Goal: Information Seeking & Learning: Learn about a topic

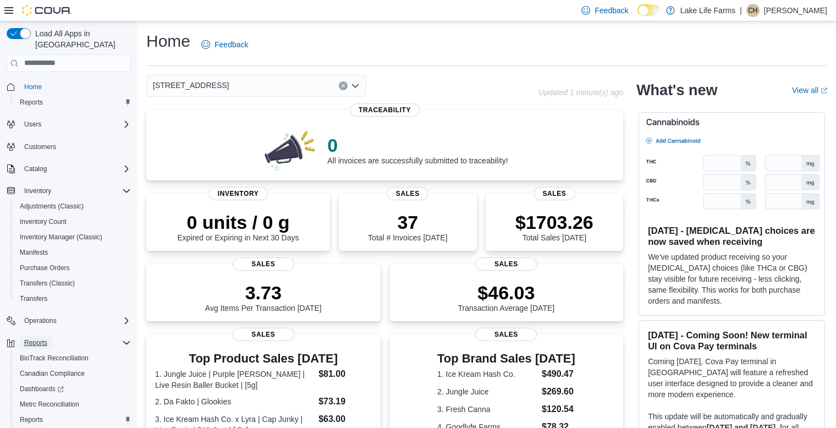
click at [44, 338] on span "Reports" at bounding box center [35, 342] width 23 height 9
click at [32, 415] on span "Reports" at bounding box center [31, 419] width 23 height 9
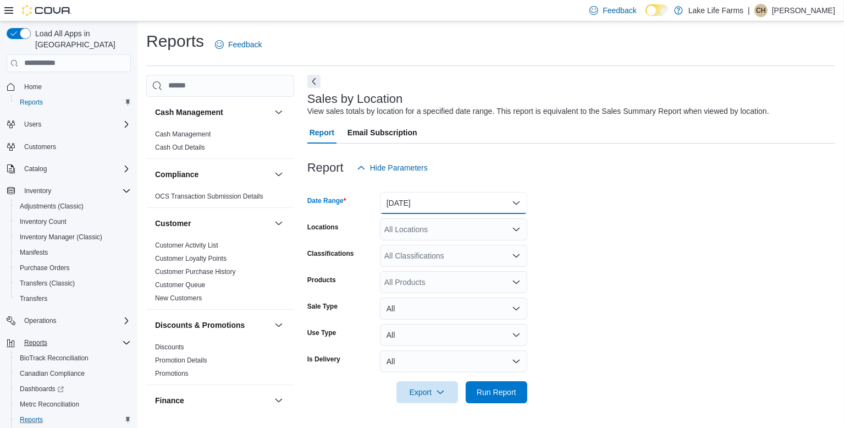
click at [401, 200] on button "Yesterday" at bounding box center [453, 203] width 147 height 22
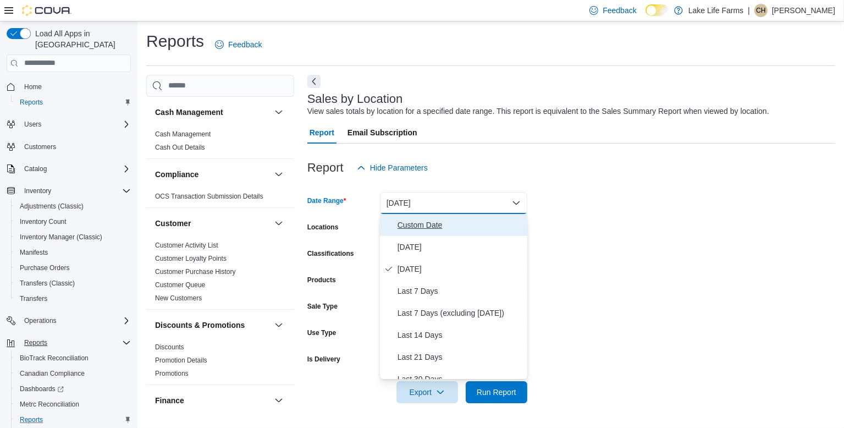
click at [401, 223] on span "Custom Date" at bounding box center [460, 224] width 125 height 13
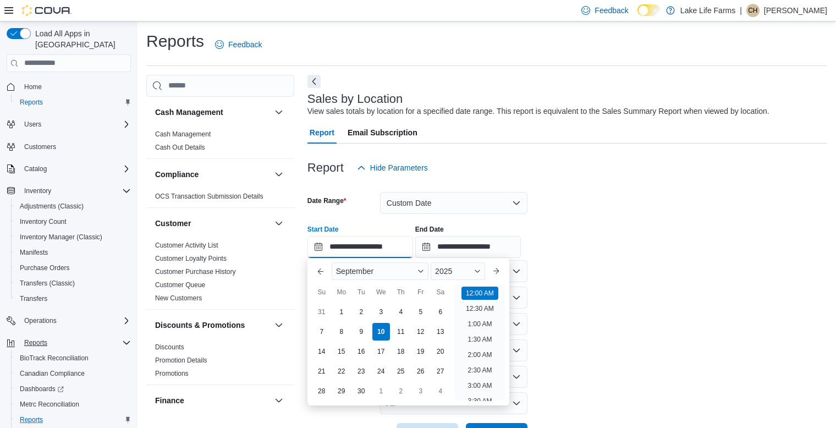
click at [380, 245] on input "**********" at bounding box center [361, 247] width 106 height 22
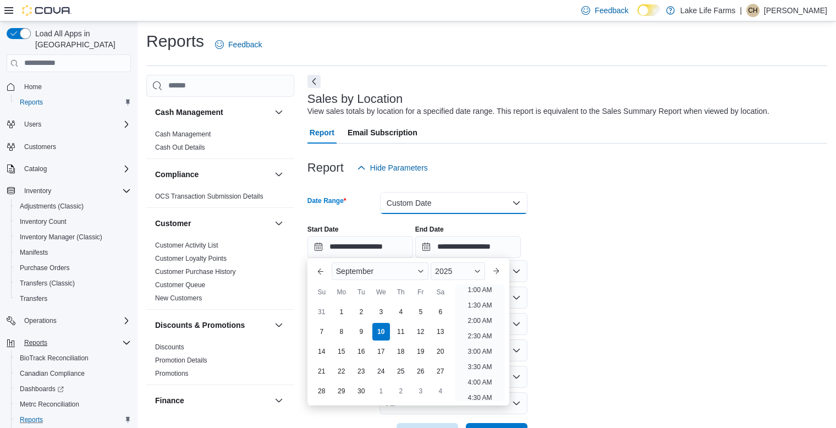
click at [407, 207] on button "Custom Date" at bounding box center [453, 203] width 147 height 22
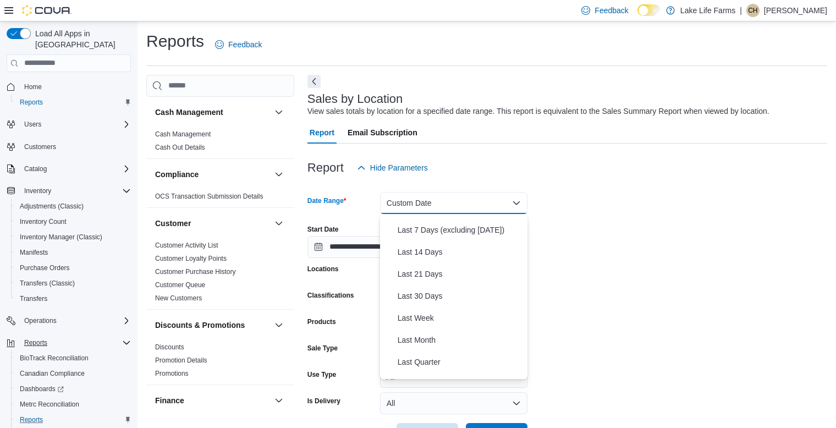
scroll to position [84, 0]
click at [474, 342] on span "Last Month" at bounding box center [460, 339] width 125 height 13
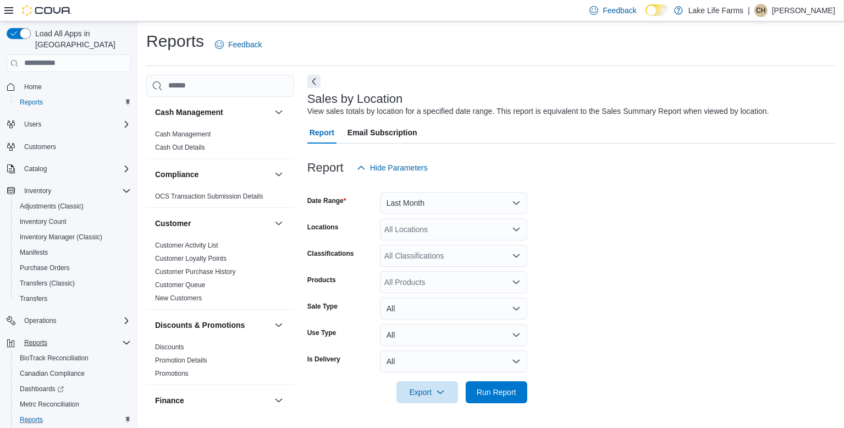
click at [586, 313] on form "Date Range Last Month Locations All Locations Classifications All Classificatio…" at bounding box center [572, 291] width 528 height 224
click at [491, 230] on div "All Locations" at bounding box center [453, 229] width 147 height 22
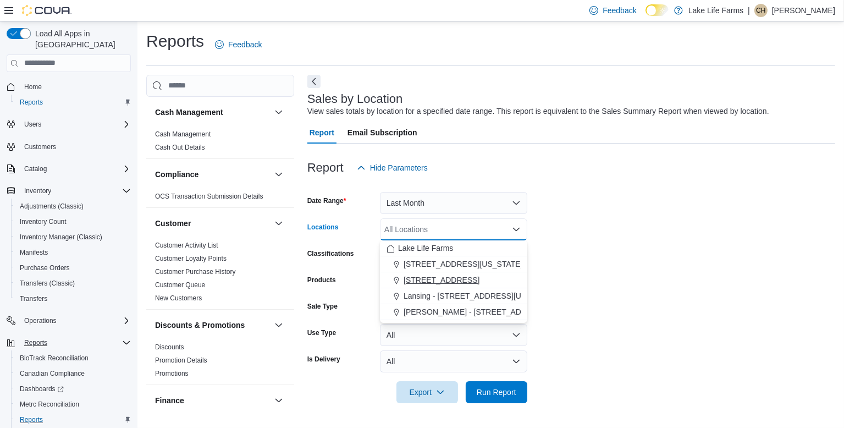
click at [437, 280] on span "4116 17 Mile Road" at bounding box center [442, 280] width 76 height 11
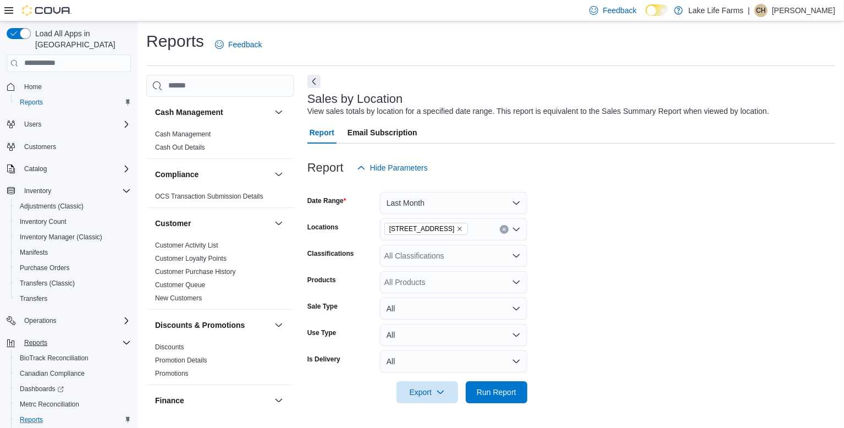
click at [575, 250] on form "Date Range Last Month Locations 4116 17 Mile Road Classifications All Classific…" at bounding box center [572, 291] width 528 height 224
click at [478, 388] on span "Run Report" at bounding box center [497, 391] width 40 height 11
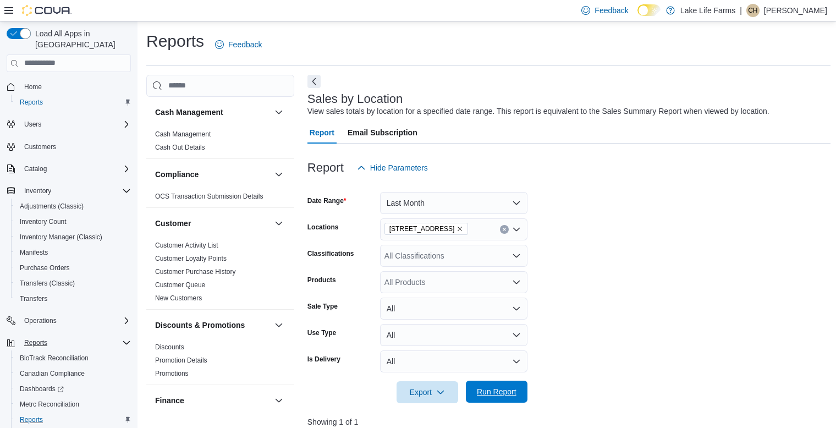
click at [478, 388] on span "Run Report" at bounding box center [497, 391] width 40 height 11
click at [496, 249] on div "All Classifications" at bounding box center [453, 256] width 147 height 22
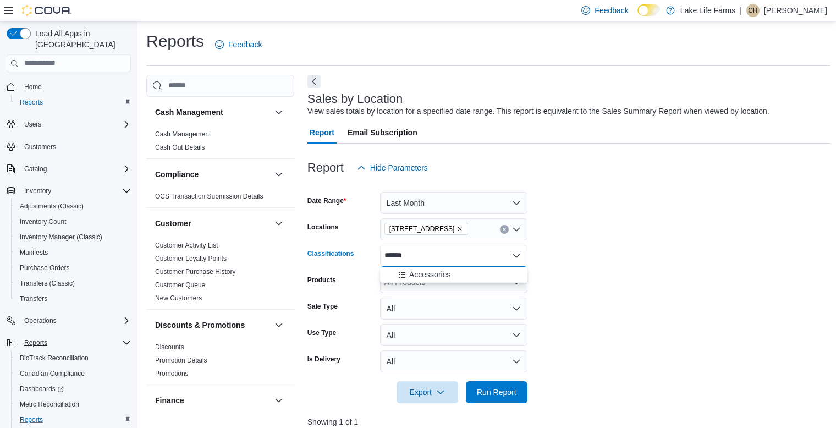
type input "******"
click at [470, 270] on div "Accessories" at bounding box center [454, 274] width 134 height 11
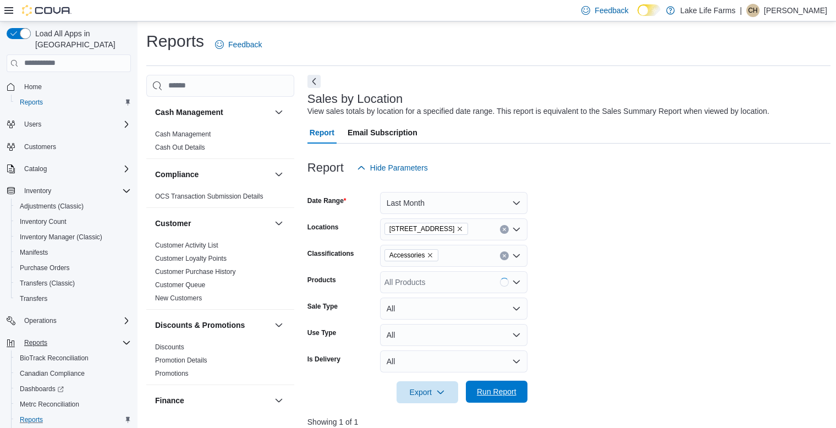
click at [480, 396] on span "Run Report" at bounding box center [497, 391] width 40 height 11
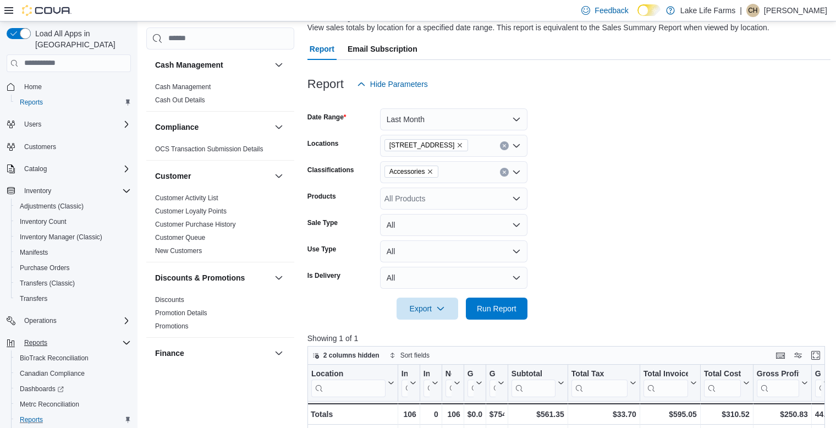
scroll to position [80, 0]
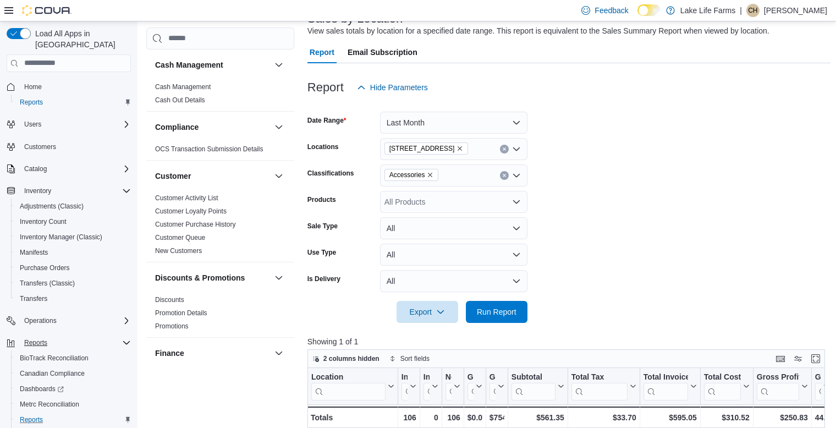
click at [504, 177] on icon "Clear input" at bounding box center [504, 175] width 4 height 4
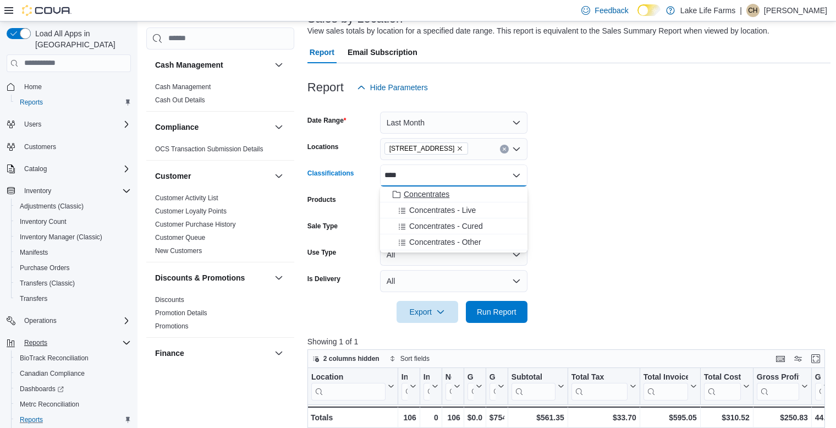
type input "****"
click at [438, 195] on span "Concentrates" at bounding box center [427, 194] width 46 height 11
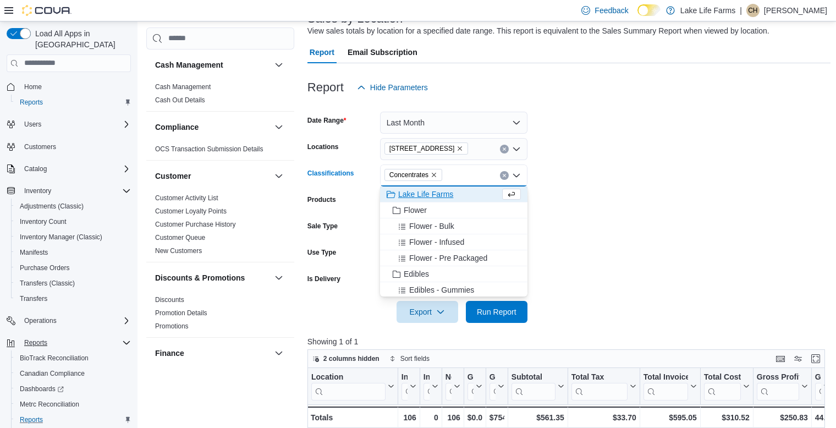
click at [594, 214] on form "Date Range Last Month Locations 4116 17 Mile Road Classifications Concentrates …" at bounding box center [569, 210] width 523 height 224
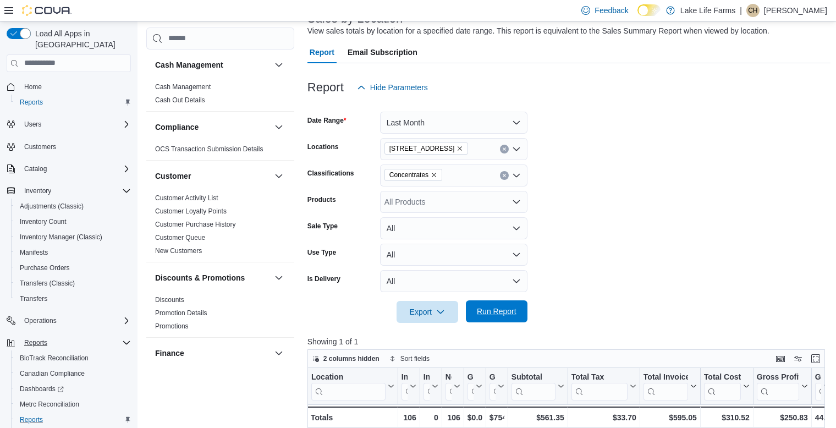
click at [507, 316] on span "Run Report" at bounding box center [497, 311] width 40 height 11
click at [502, 174] on icon "Clear input" at bounding box center [504, 175] width 4 height 4
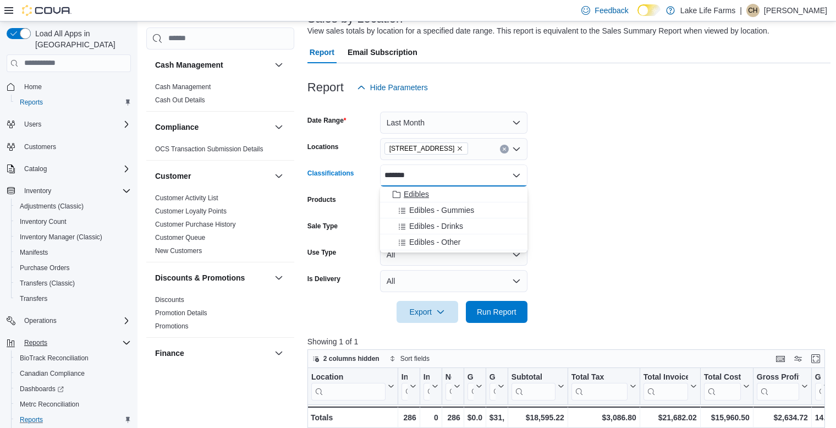
type input "*******"
click at [426, 194] on span "Edibles" at bounding box center [416, 194] width 25 height 11
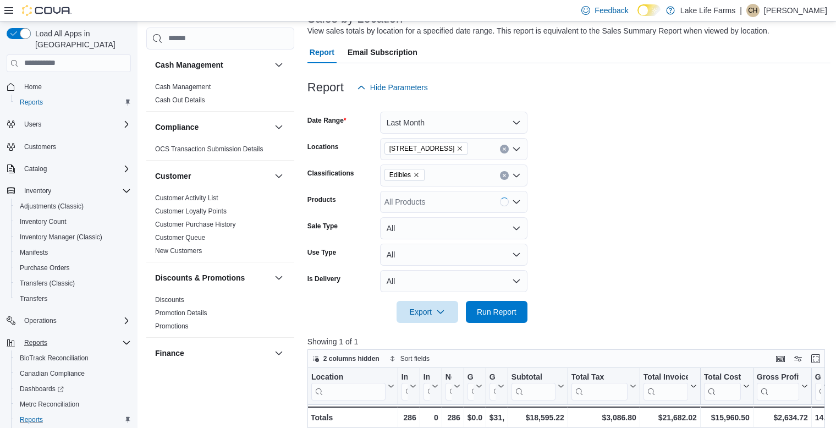
click at [566, 212] on form "Date Range Last Month Locations 4116 17 Mile Road Classifications Edibles Produ…" at bounding box center [569, 210] width 523 height 224
click at [479, 308] on span "Run Report" at bounding box center [497, 311] width 40 height 11
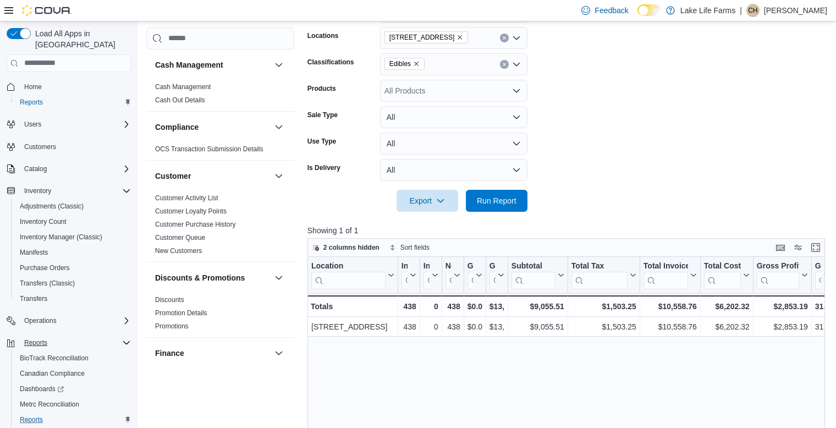
scroll to position [191, 0]
click at [503, 69] on div "Edibles" at bounding box center [453, 65] width 147 height 22
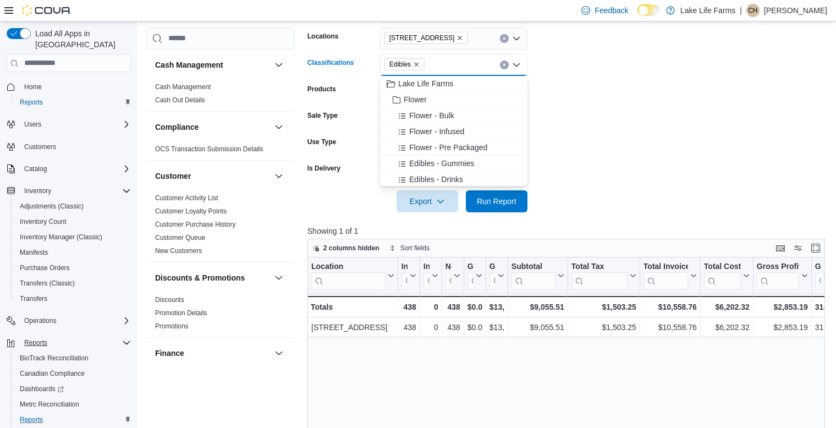
click at [503, 61] on button "Clear input" at bounding box center [504, 65] width 9 height 9
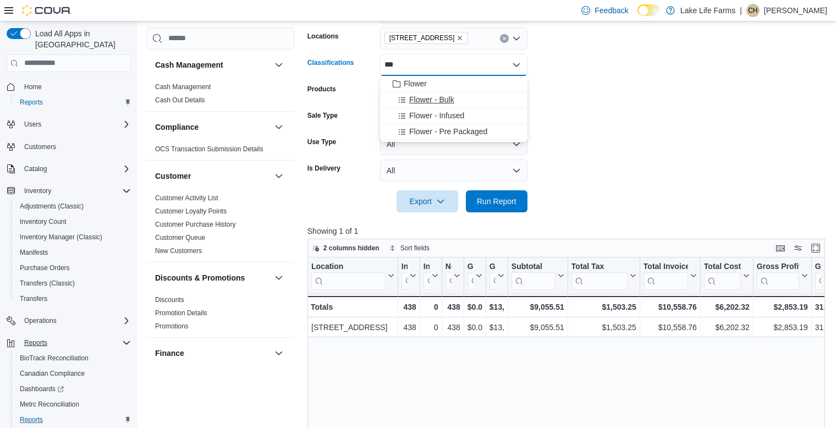
type input "***"
click at [458, 101] on div "Flower - Bulk" at bounding box center [454, 99] width 134 height 11
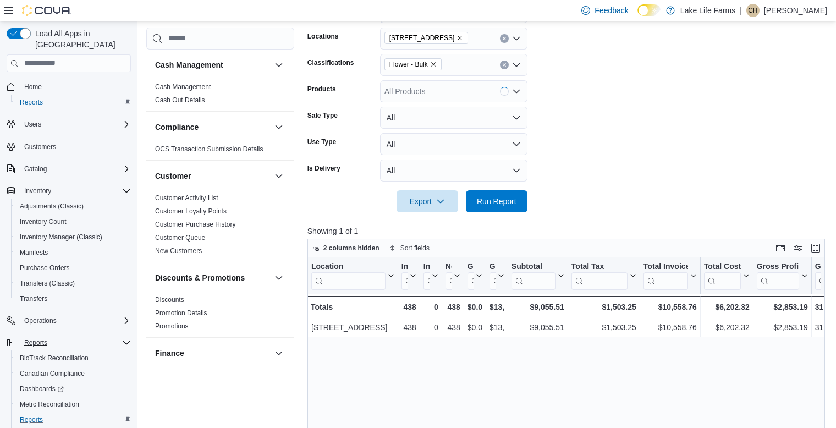
click at [594, 108] on form "Date Range Last Month Locations 4116 17 Mile Road Classifications Flower - Bulk…" at bounding box center [569, 100] width 523 height 224
click at [494, 200] on span "Run Report" at bounding box center [497, 200] width 40 height 11
click at [437, 63] on icon "Remove Flower - Bulk from selection in this group" at bounding box center [433, 64] width 7 height 7
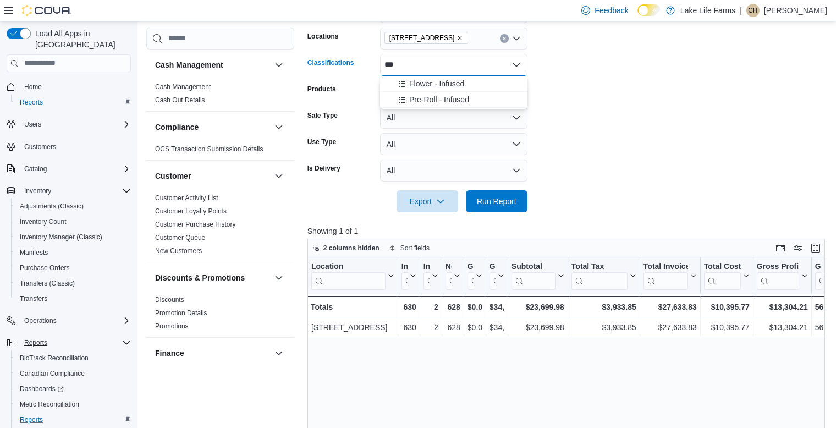
type input "***"
click at [441, 78] on span "Flower - Infused" at bounding box center [436, 83] width 55 height 11
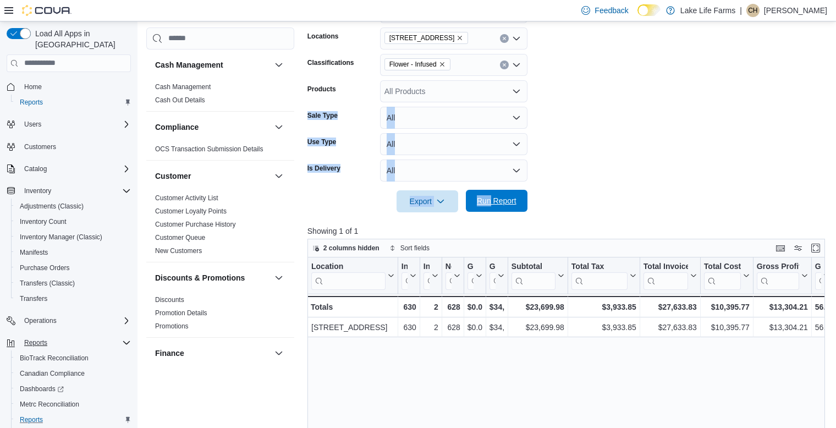
drag, startPoint x: 540, startPoint y: 85, endPoint x: 491, endPoint y: 201, distance: 125.7
click at [491, 201] on form "Date Range Last Month Locations 4116 17 Mile Road Classifications Flower - Infu…" at bounding box center [569, 100] width 523 height 224
click at [491, 201] on span "Run Report" at bounding box center [497, 200] width 40 height 11
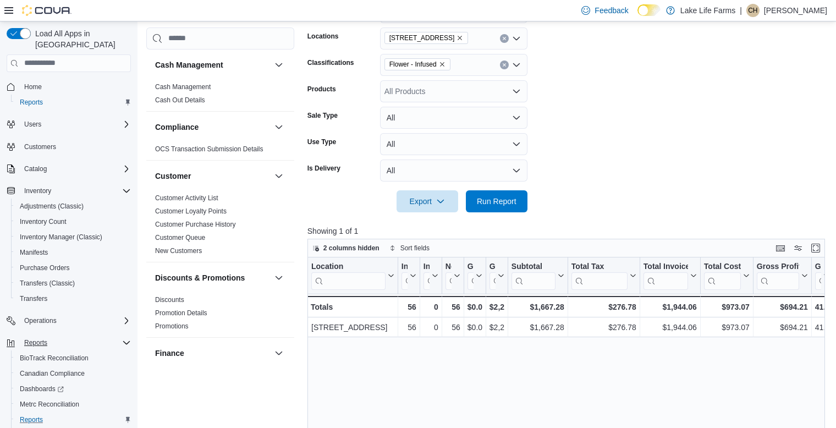
click at [624, 65] on form "Date Range Last Month Locations 4116 17 Mile Road Classifications Flower - Infu…" at bounding box center [569, 100] width 523 height 224
click at [501, 63] on button "Clear input" at bounding box center [504, 65] width 9 height 9
type input "****"
click at [471, 81] on span "Tinctures/Transdermals" at bounding box center [444, 83] width 80 height 11
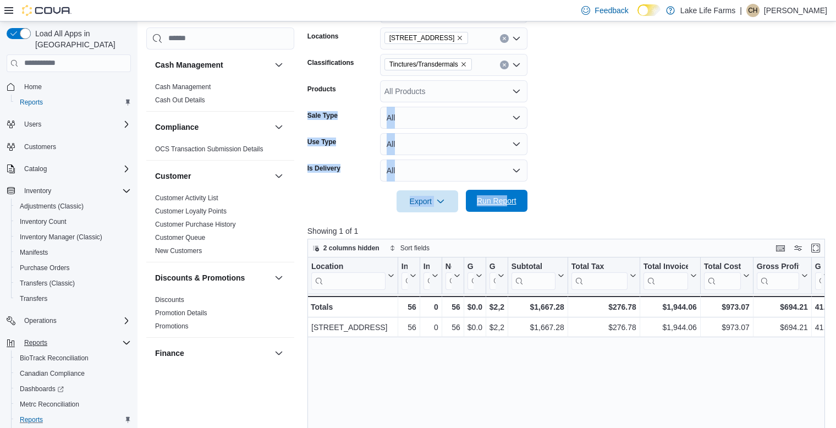
drag, startPoint x: 569, startPoint y: 84, endPoint x: 500, endPoint y: 205, distance: 140.2
click at [500, 205] on form "Date Range Last Month Locations 4116 17 Mile Road Classifications Tinctures/Tra…" at bounding box center [569, 100] width 523 height 224
click at [500, 205] on span "Run Report" at bounding box center [497, 200] width 40 height 11
click at [503, 67] on icon "Clear input" at bounding box center [504, 65] width 4 height 4
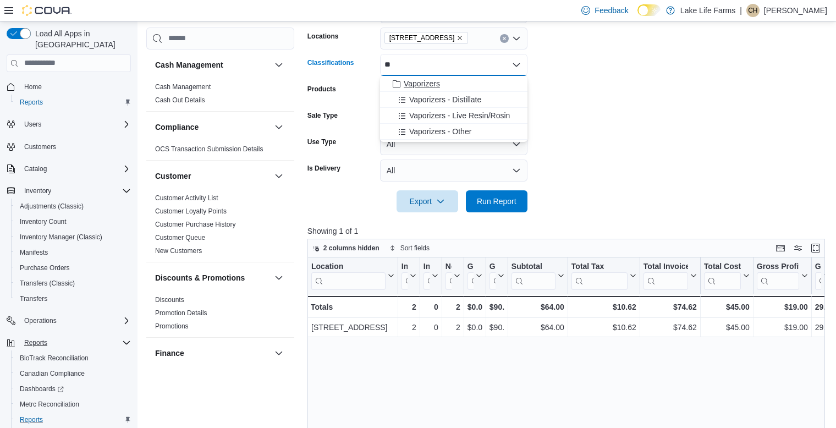
type input "**"
click at [436, 78] on span "Vaporizers" at bounding box center [422, 83] width 36 height 11
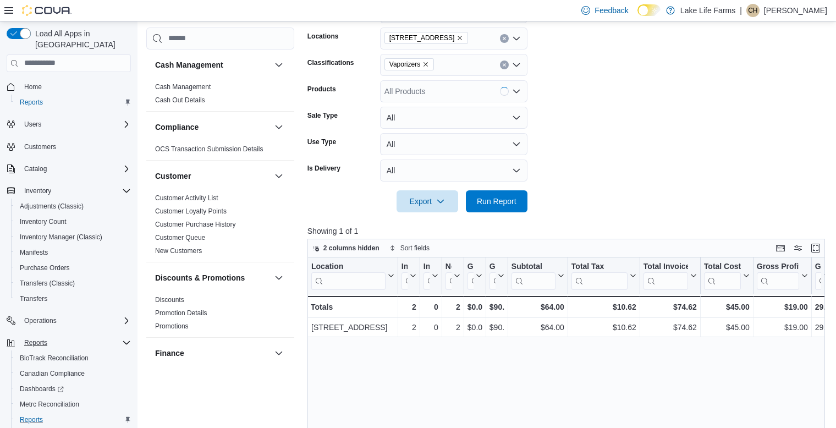
click at [597, 94] on form "Date Range Last Month Locations 4116 17 Mile Road Classifications Vaporizers Pr…" at bounding box center [569, 100] width 523 height 224
click at [501, 203] on span "Run Report" at bounding box center [497, 200] width 40 height 11
click at [504, 64] on icon "Clear input" at bounding box center [504, 64] width 3 height 3
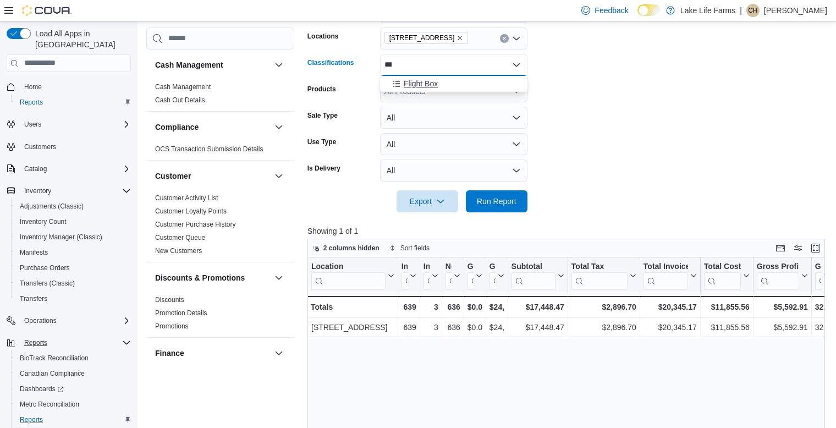
type input "***"
click at [482, 84] on div "Flight Box" at bounding box center [454, 83] width 134 height 11
click at [500, 199] on span "Run Report" at bounding box center [497, 200] width 40 height 11
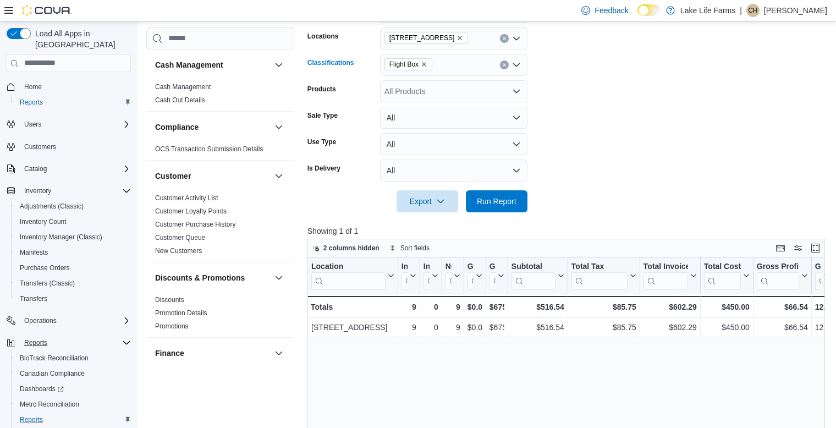
click at [506, 64] on icon "Clear input" at bounding box center [504, 64] width 3 height 3
type input "***"
click at [435, 82] on span "Apparel" at bounding box center [422, 83] width 26 height 11
click at [493, 194] on span "Run Report" at bounding box center [497, 201] width 48 height 22
click at [422, 62] on span "Apparel" at bounding box center [405, 64] width 41 height 12
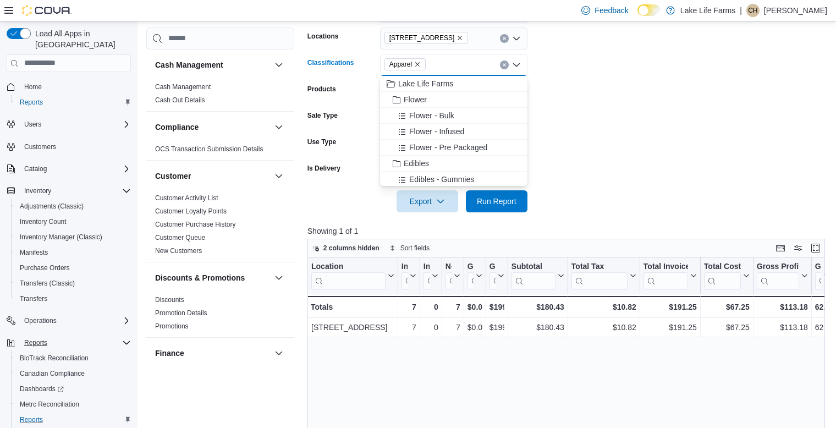
click at [416, 62] on icon "Remove Apparel from selection in this group" at bounding box center [417, 64] width 7 height 7
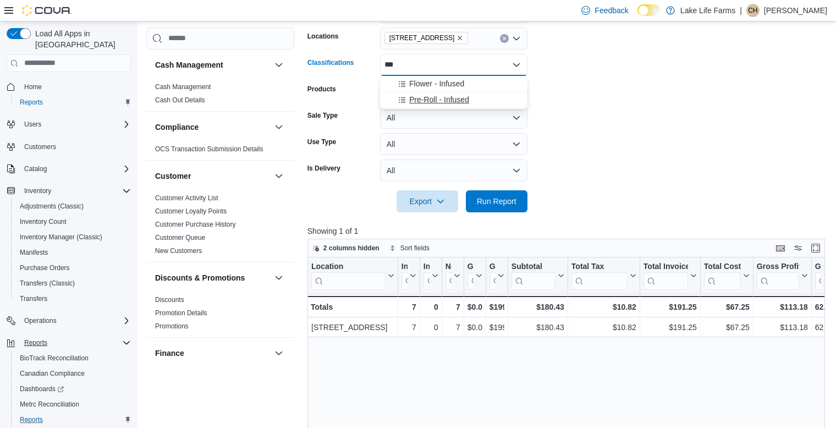
type input "***"
click at [421, 93] on button "Pre-Roll - Infused" at bounding box center [453, 100] width 147 height 16
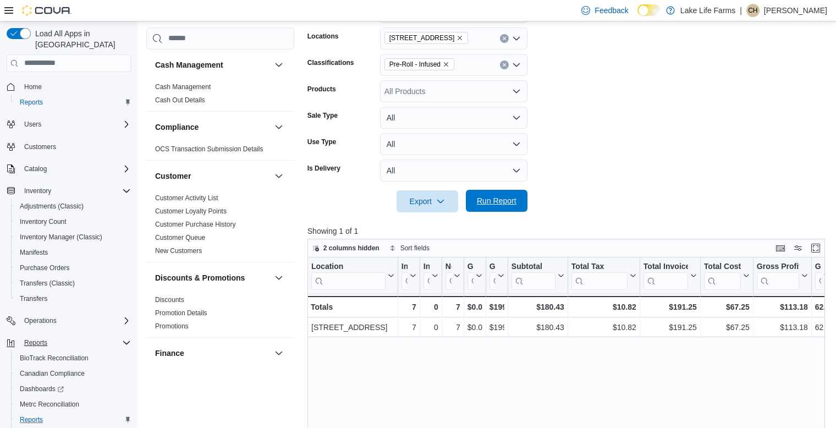
click at [489, 205] on span "Run Report" at bounding box center [497, 200] width 40 height 11
click at [447, 65] on icon "Remove Pre-Roll - Infused from selection in this group" at bounding box center [446, 64] width 7 height 7
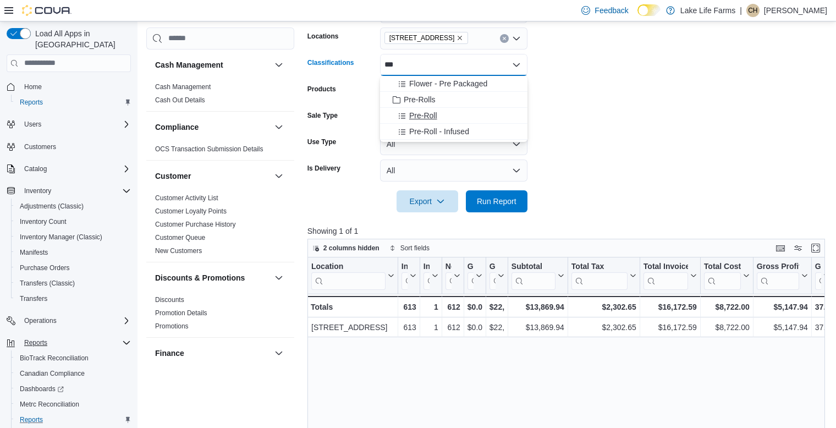
type input "***"
click at [439, 113] on div "Pre-Roll" at bounding box center [454, 115] width 134 height 11
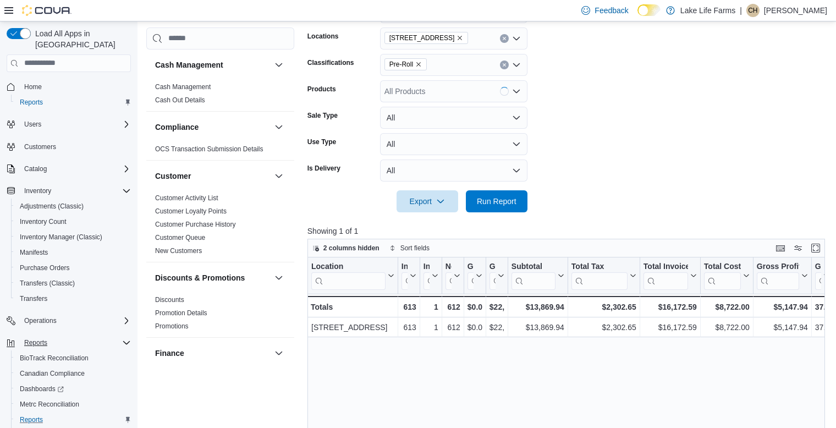
click at [613, 114] on form "Date Range Last Month Locations 4116 17 Mile Road Classifications Pre-Roll Prod…" at bounding box center [569, 100] width 523 height 224
click at [506, 197] on span "Run Report" at bounding box center [497, 200] width 40 height 11
click at [506, 64] on icon "Clear input" at bounding box center [504, 65] width 4 height 4
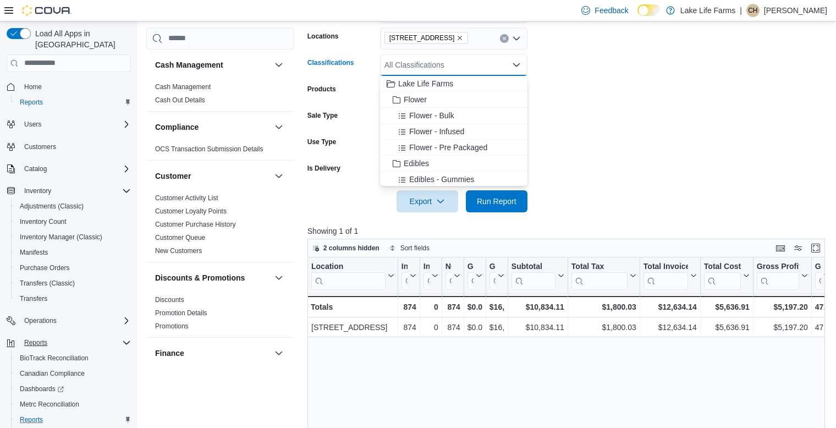
type input "*"
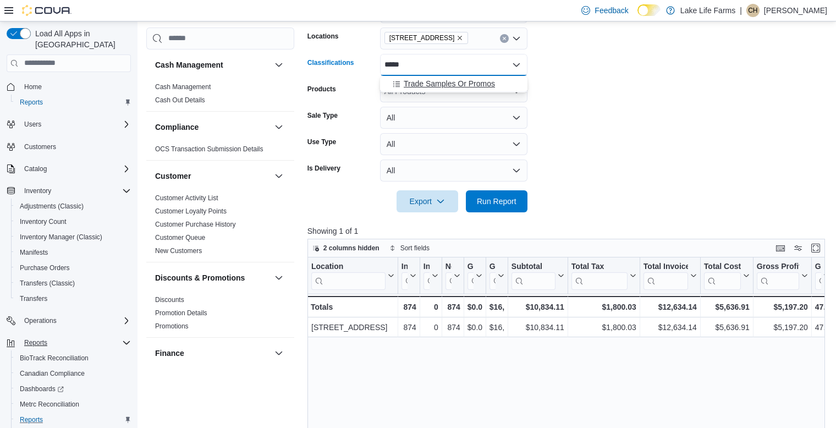
type input "*****"
click at [493, 87] on span "Trade Samples Or Promos" at bounding box center [449, 83] width 91 height 11
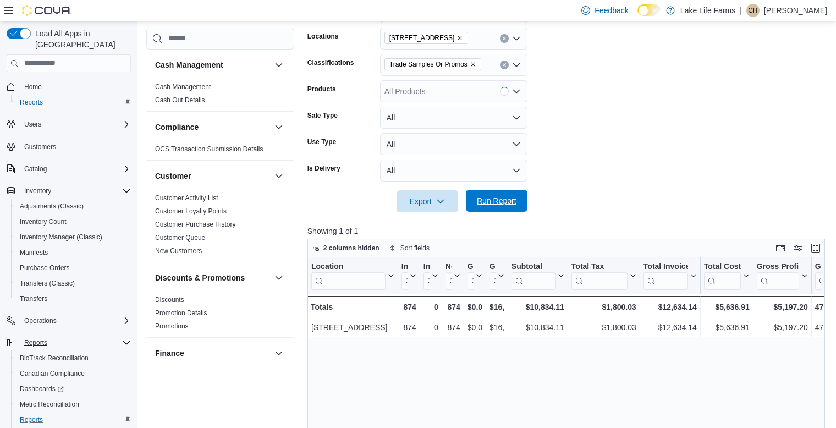
click at [488, 205] on span "Run Report" at bounding box center [497, 200] width 40 height 11
click at [473, 64] on icon "Remove Trade Samples Or Promos from selection in this group" at bounding box center [473, 64] width 7 height 7
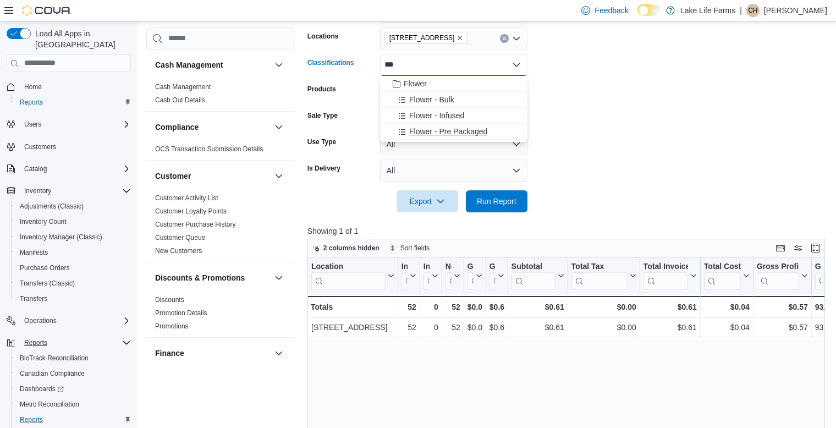
type input "***"
click at [467, 134] on span "Flower - Pre Packaged" at bounding box center [448, 131] width 78 height 11
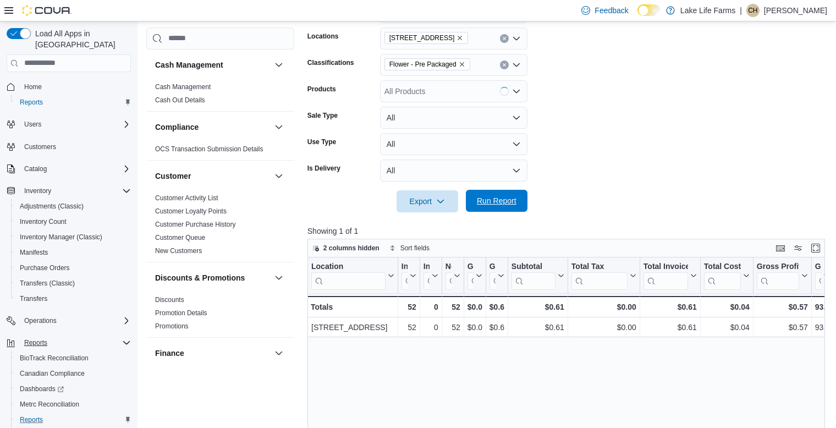
click at [481, 201] on span "Run Report" at bounding box center [497, 200] width 40 height 11
click at [460, 66] on icon "Remove Flower - Pre Packaged from selection in this group" at bounding box center [462, 64] width 7 height 7
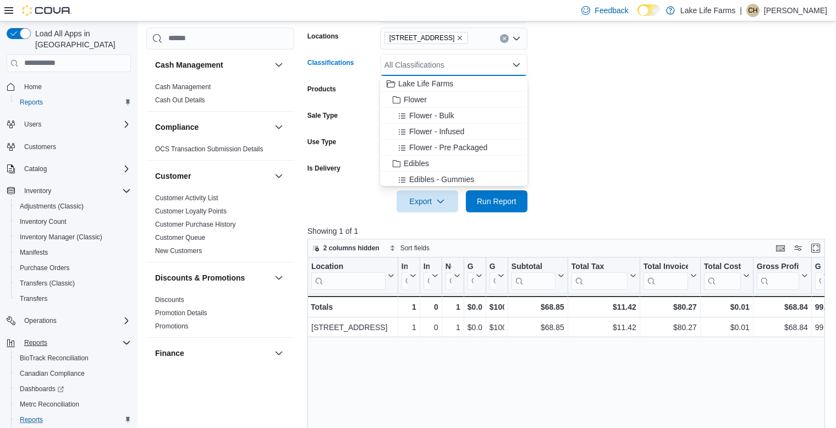
type input "*"
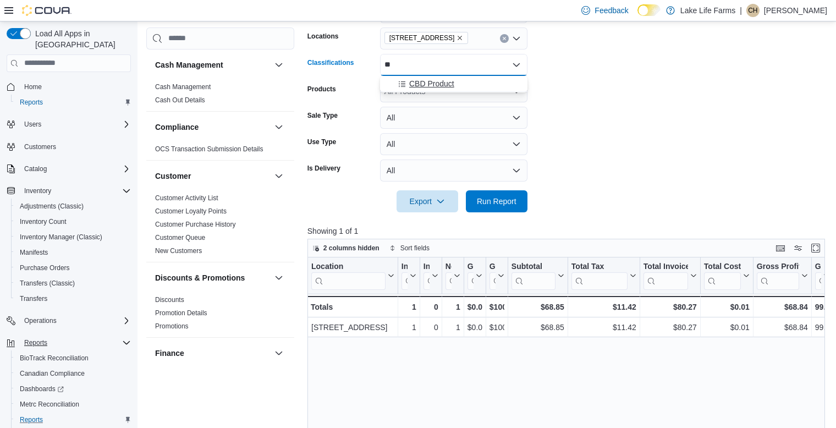
type input "**"
click at [428, 84] on span "CBD Product" at bounding box center [431, 83] width 45 height 11
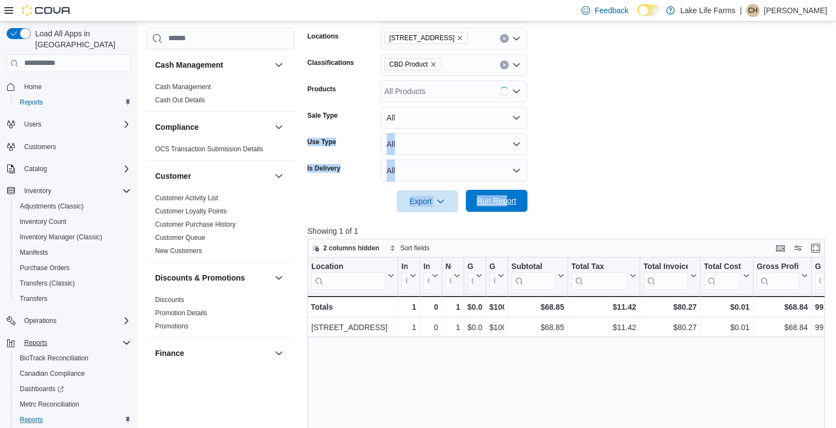
drag, startPoint x: 573, startPoint y: 121, endPoint x: 502, endPoint y: 208, distance: 112.2
click at [502, 208] on form "Date Range Last Month Locations 4116 17 Mile Road Classifications CBD Product P…" at bounding box center [569, 100] width 523 height 224
click at [502, 208] on span "Run Report" at bounding box center [497, 201] width 48 height 22
click at [502, 67] on button "Clear input" at bounding box center [504, 65] width 9 height 9
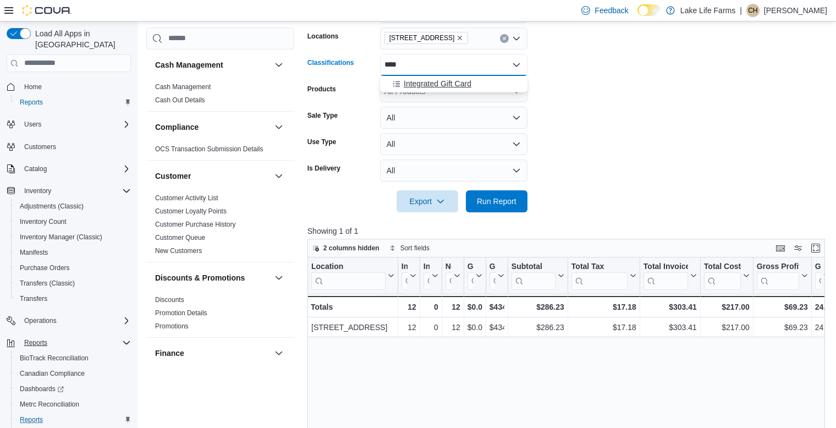
type input "****"
click at [476, 88] on div "Integrated Gift Card" at bounding box center [454, 83] width 134 height 11
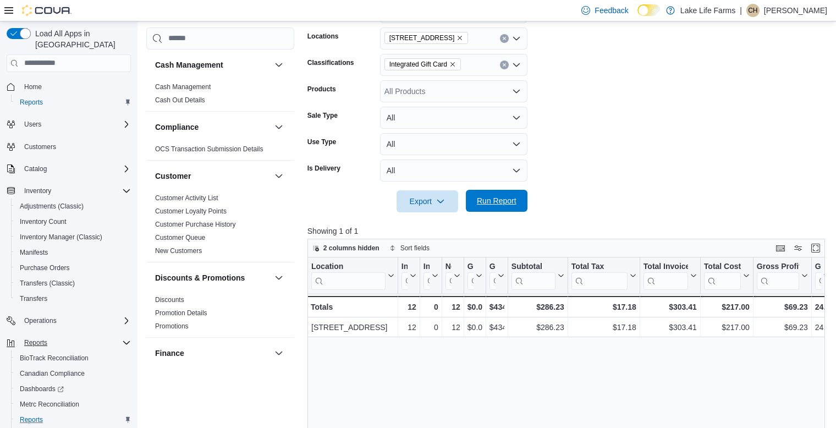
click at [501, 199] on span "Run Report" at bounding box center [497, 200] width 40 height 11
click at [501, 63] on button "Clear input" at bounding box center [504, 65] width 9 height 9
click at [563, 87] on form "Date Range Last Month Locations 4116 17 Mile Road Classifications All Classific…" at bounding box center [569, 100] width 523 height 224
click at [492, 204] on span "Run Report" at bounding box center [497, 200] width 40 height 11
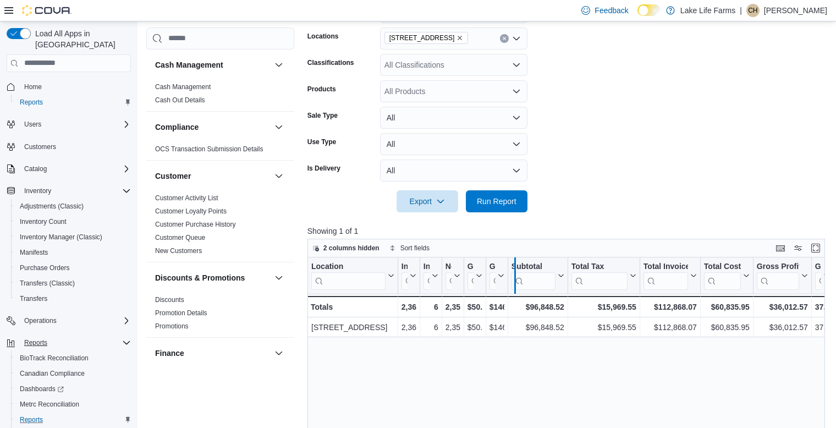
drag, startPoint x: 485, startPoint y: 269, endPoint x: 514, endPoint y: 270, distance: 29.7
click at [514, 270] on div at bounding box center [515, 275] width 9 height 36
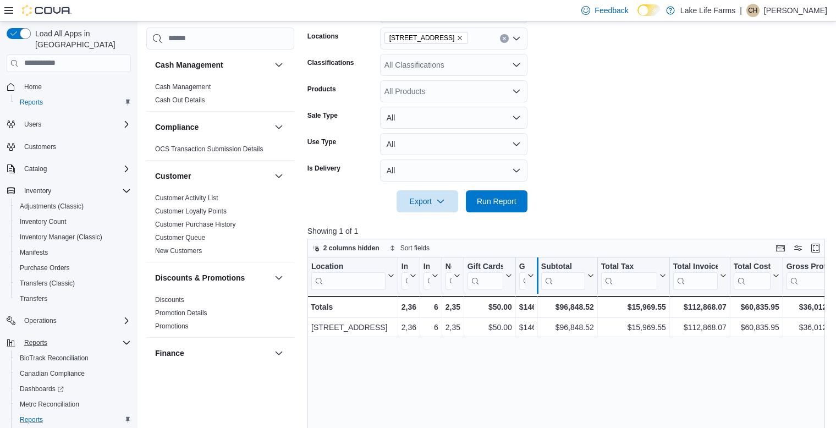
drag, startPoint x: 512, startPoint y: 263, endPoint x: 539, endPoint y: 263, distance: 26.4
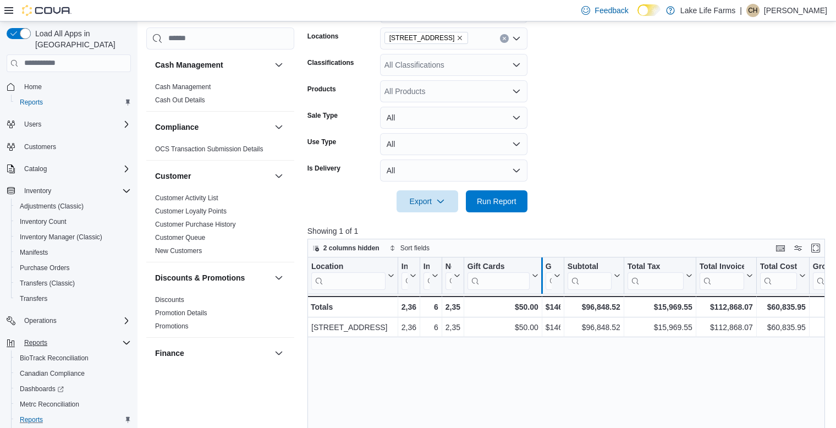
click at [539, 263] on div at bounding box center [541, 275] width 9 height 36
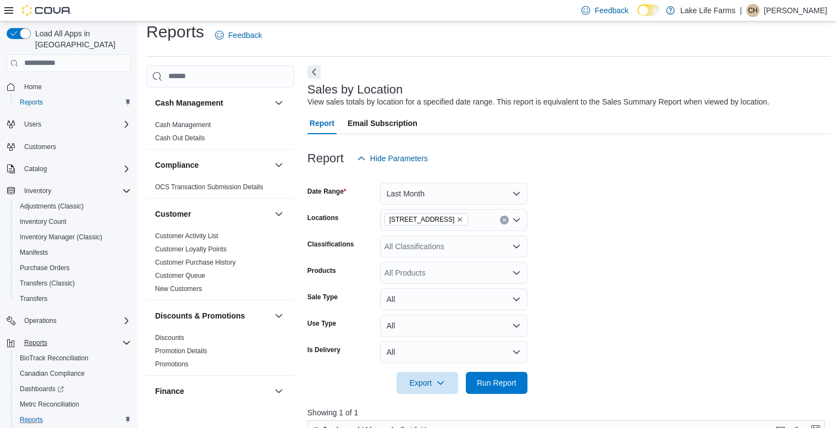
scroll to position [89, 0]
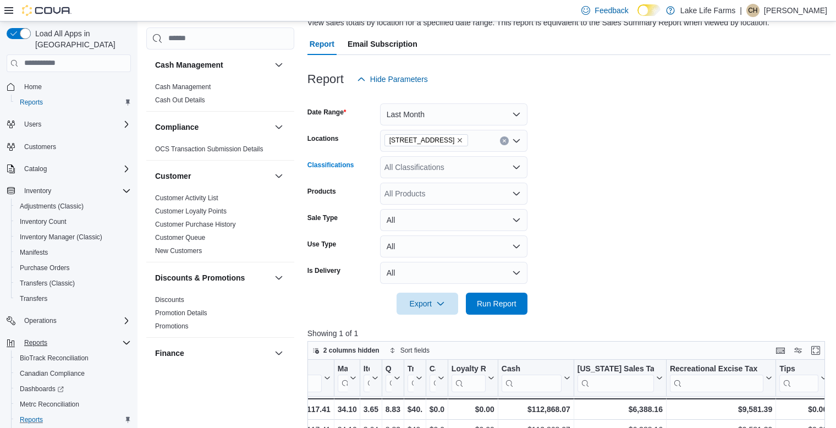
click at [510, 167] on div "All Classifications" at bounding box center [453, 167] width 147 height 22
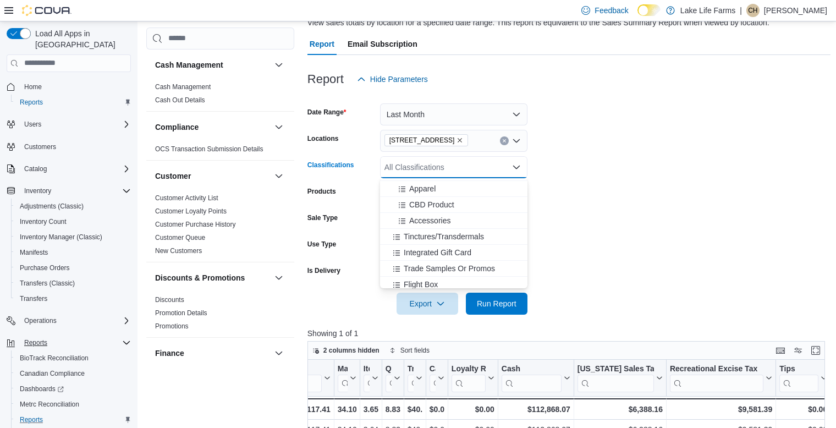
scroll to position [337, 0]
click at [469, 249] on span "Integrated Gift Card" at bounding box center [438, 248] width 68 height 11
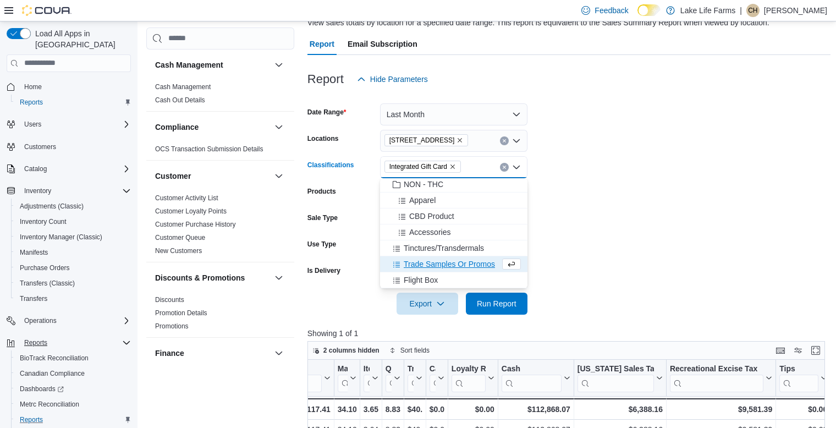
scroll to position [321, 0]
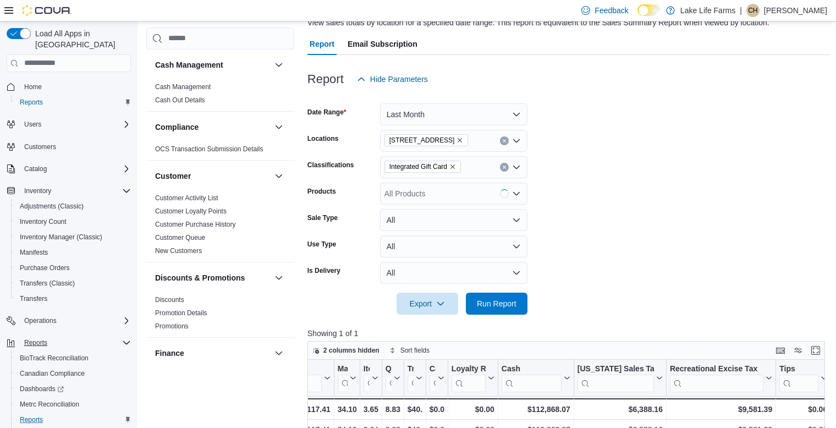
click at [559, 239] on form "Date Range Last Month Locations 4116 17 Mile Road Classifications Integrated Gi…" at bounding box center [569, 202] width 523 height 224
click at [491, 301] on span "Run Report" at bounding box center [497, 303] width 40 height 11
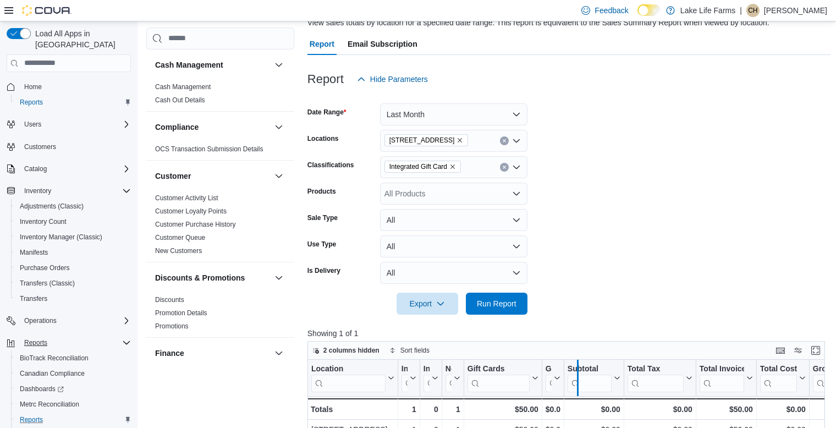
drag, startPoint x: 541, startPoint y: 363, endPoint x: 577, endPoint y: 364, distance: 35.8
click at [577, 364] on div at bounding box center [577, 378] width 9 height 36
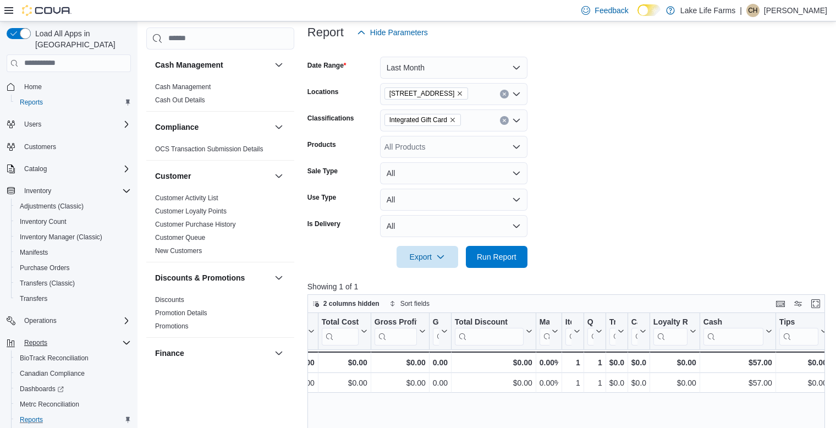
scroll to position [116, 0]
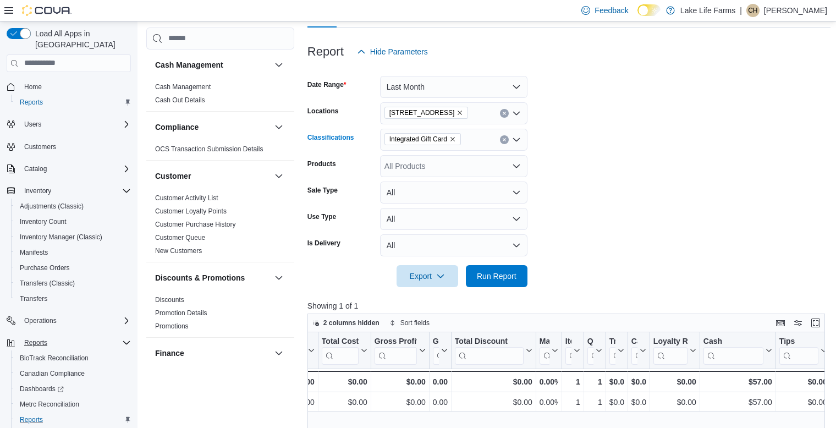
click at [506, 138] on button "Clear input" at bounding box center [504, 139] width 9 height 9
click at [559, 137] on form "Date Range Last Month Locations 4116 17 Mile Road Classifications All Classific…" at bounding box center [569, 175] width 523 height 224
click at [504, 268] on span "Run Report" at bounding box center [497, 276] width 48 height 22
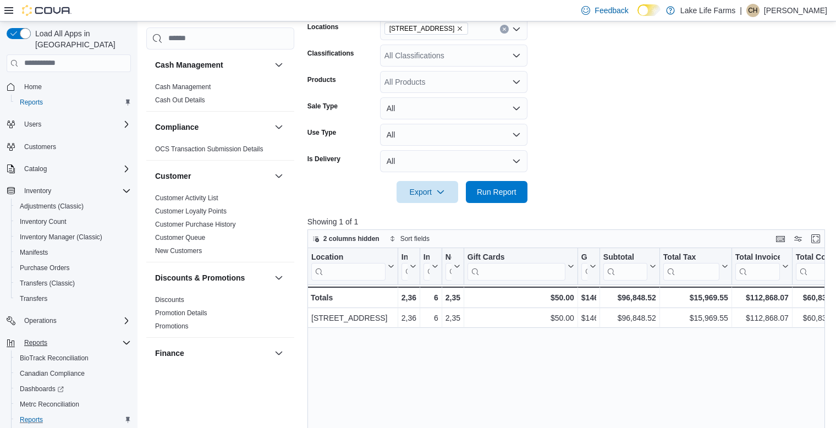
scroll to position [202, 0]
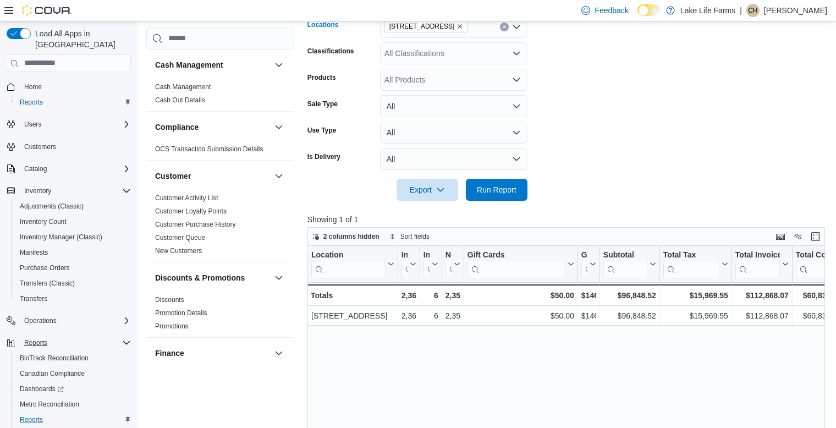
click at [500, 30] on div "4116 17 Mile Road" at bounding box center [453, 27] width 147 height 22
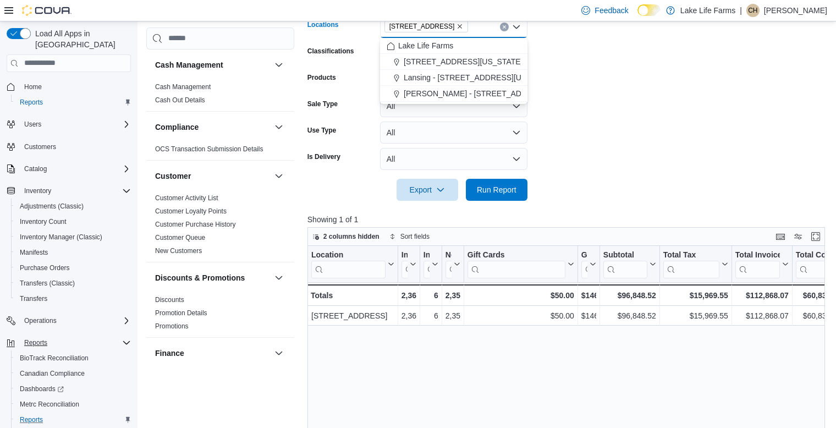
click at [503, 27] on icon "Clear input" at bounding box center [504, 27] width 4 height 4
click at [453, 91] on span "Lansing - 2617 E Michigan Avenue" at bounding box center [480, 93] width 153 height 11
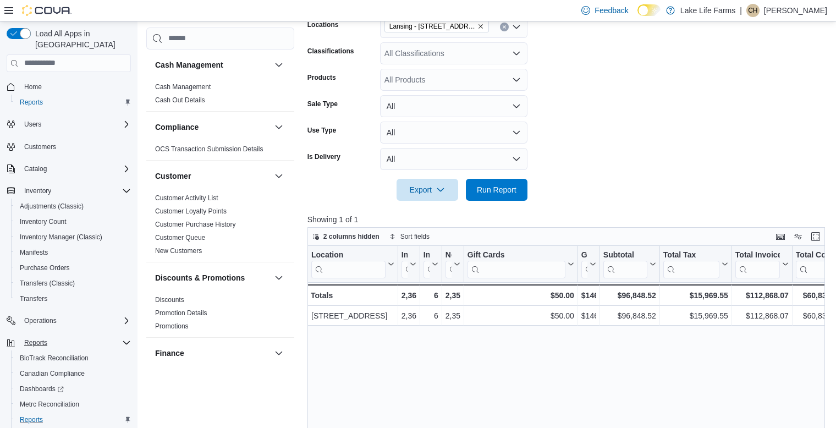
click at [557, 90] on form "Date Range Last Month Locations Lansing - 2617 E Michigan Avenue Classification…" at bounding box center [569, 88] width 523 height 224
click at [454, 50] on div "All Classifications" at bounding box center [453, 53] width 147 height 22
type input "***"
click at [445, 67] on span "Accessories" at bounding box center [429, 72] width 41 height 11
click at [495, 188] on span "Run Report" at bounding box center [497, 189] width 40 height 11
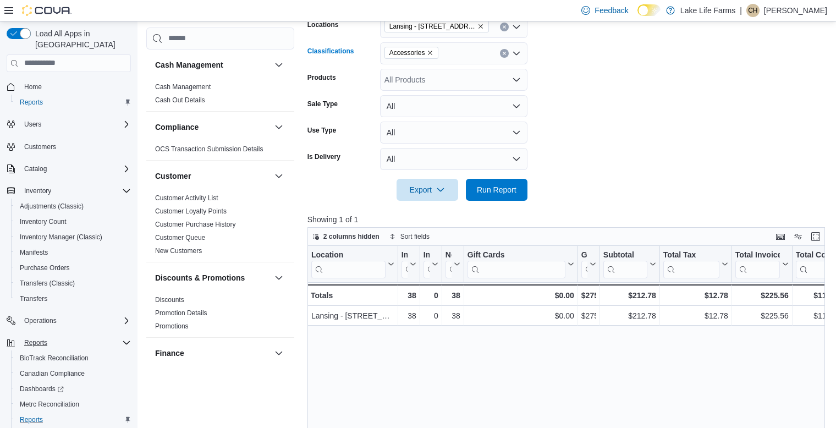
click at [431, 51] on icon "Remove Accessories from selection in this group" at bounding box center [430, 53] width 7 height 7
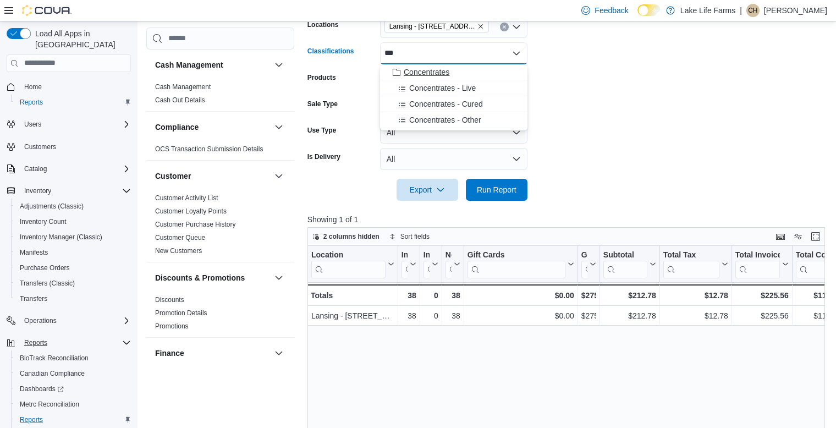
type input "***"
click at [418, 69] on span "Concentrates" at bounding box center [427, 72] width 46 height 11
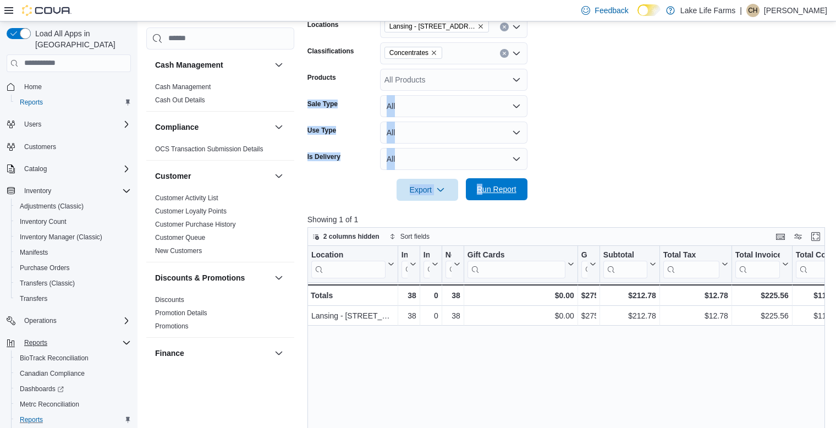
drag, startPoint x: 552, startPoint y: 85, endPoint x: 484, endPoint y: 189, distance: 124.1
click at [484, 189] on form "Date Range Last Month Locations Lansing - 2617 E Michigan Avenue Classification…" at bounding box center [569, 88] width 523 height 224
click at [484, 189] on span "Run Report" at bounding box center [497, 189] width 40 height 11
drag, startPoint x: 578, startPoint y: 253, endPoint x: 434, endPoint y: 264, distance: 144.5
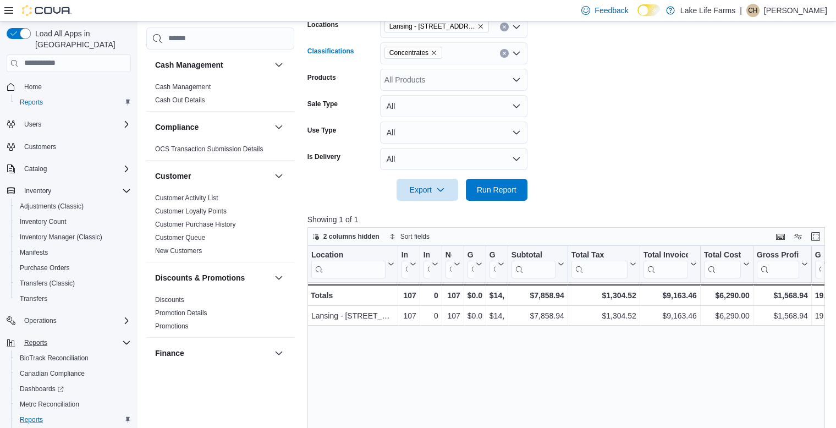
click at [435, 56] on span "Concentrates" at bounding box center [414, 52] width 48 height 11
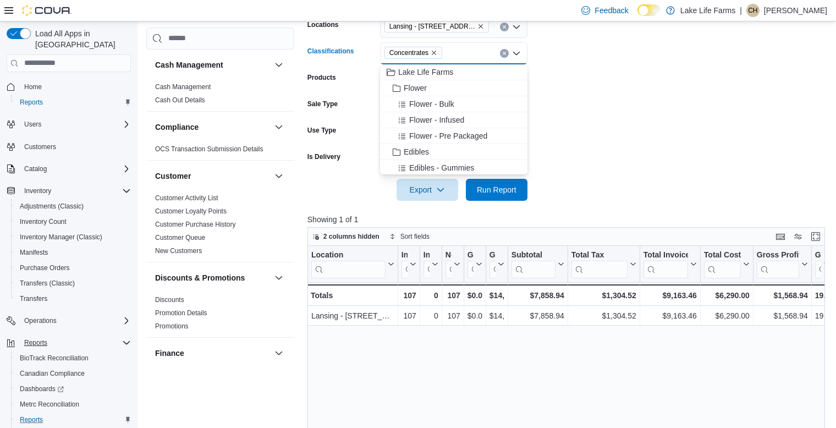
click at [434, 53] on icon "Remove Concentrates from selection in this group" at bounding box center [434, 53] width 7 height 7
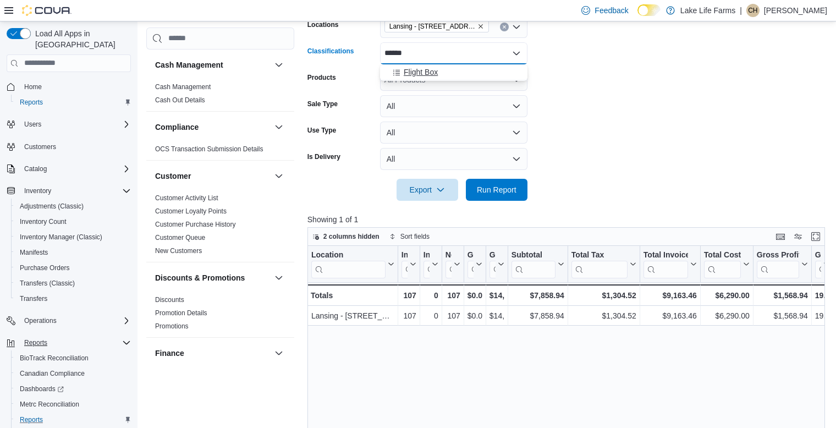
type input "******"
click at [429, 73] on span "Flight Box" at bounding box center [421, 72] width 34 height 11
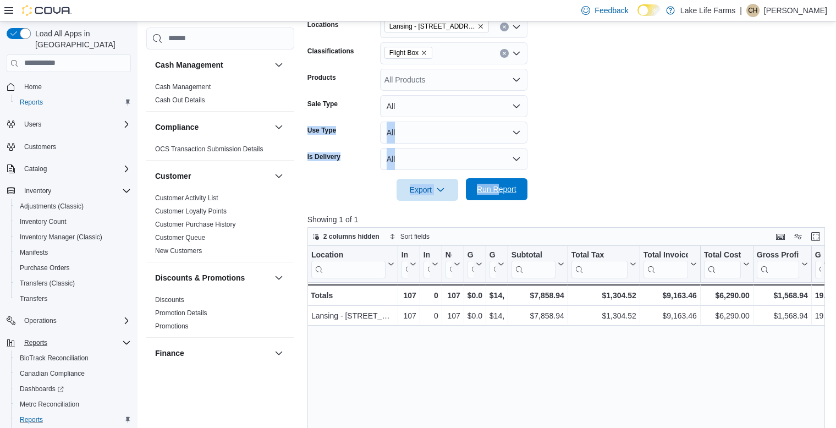
drag, startPoint x: 548, startPoint y: 108, endPoint x: 500, endPoint y: 197, distance: 101.2
click at [500, 197] on form "Date Range Last Month Locations Lansing - 2617 E Michigan Avenue Classification…" at bounding box center [569, 88] width 523 height 224
click at [497, 190] on span "Run Report" at bounding box center [497, 189] width 40 height 11
click at [425, 52] on icon "Remove Flight Box from selection in this group" at bounding box center [424, 53] width 4 height 4
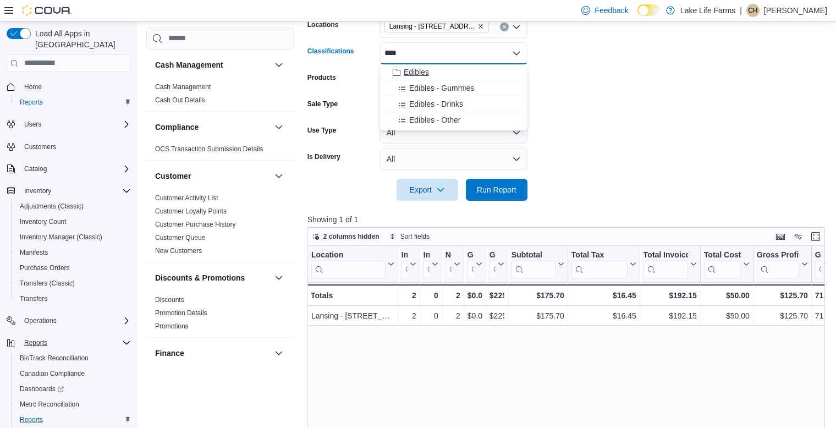
type input "****"
click at [423, 67] on span "Edibles" at bounding box center [416, 72] width 25 height 11
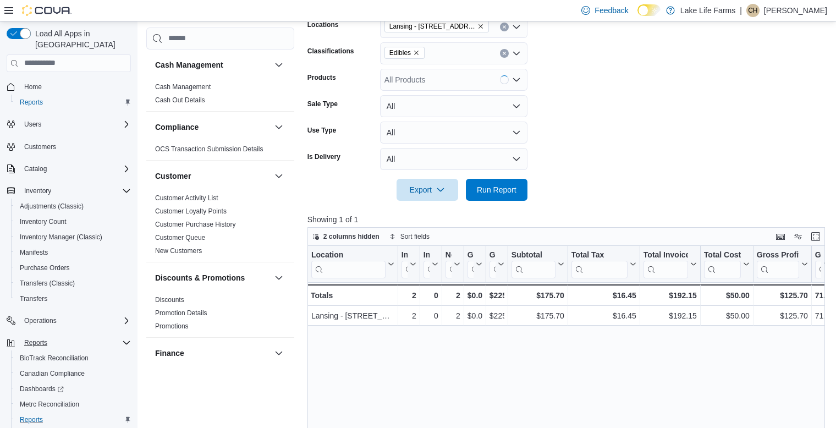
click at [545, 75] on form "Date Range Last Month Locations Lansing - 2617 E Michigan Avenue Classification…" at bounding box center [569, 88] width 523 height 224
click at [495, 194] on span "Run Report" at bounding box center [497, 189] width 40 height 11
click at [415, 53] on icon "Remove Edibles from selection in this group" at bounding box center [416, 53] width 4 height 4
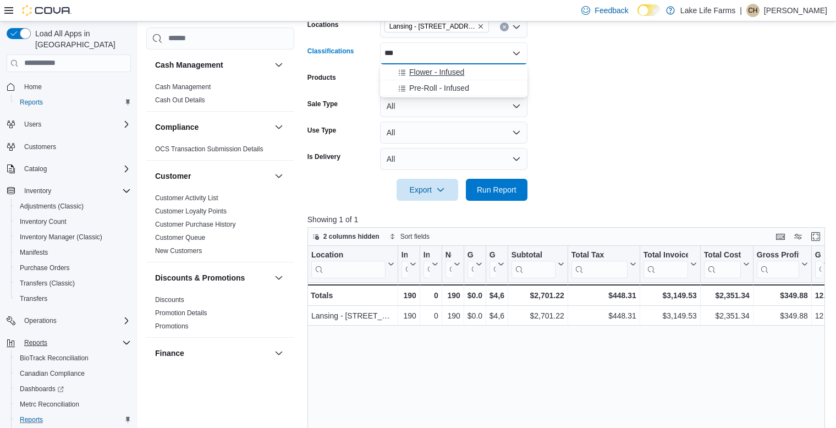
type input "***"
click at [403, 76] on icon "Choose from the following options" at bounding box center [402, 72] width 9 height 9
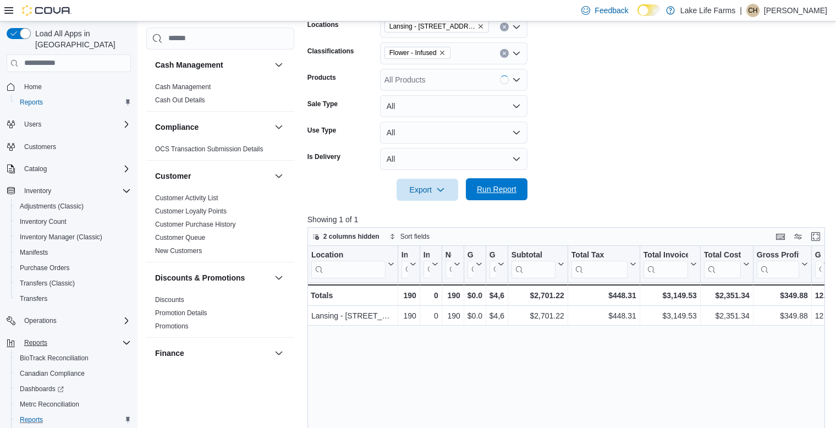
click at [491, 187] on span "Run Report" at bounding box center [497, 189] width 40 height 11
click at [442, 53] on icon "Remove Flower - Infused from selection in this group" at bounding box center [442, 53] width 7 height 7
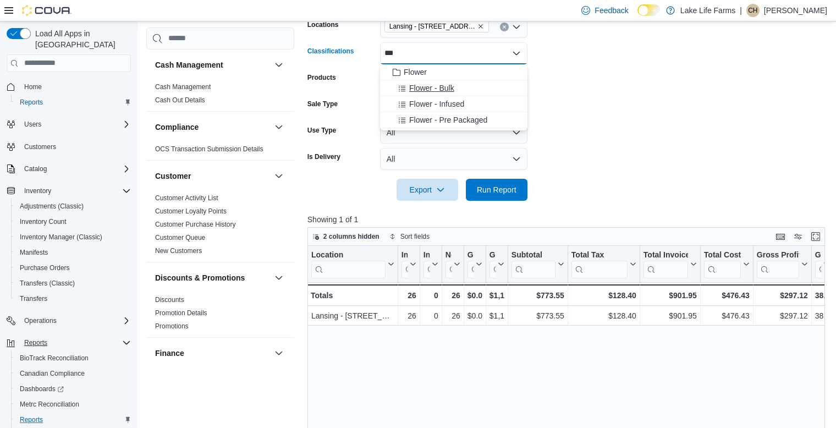
type input "***"
click at [427, 87] on span "Flower - Bulk" at bounding box center [431, 88] width 45 height 11
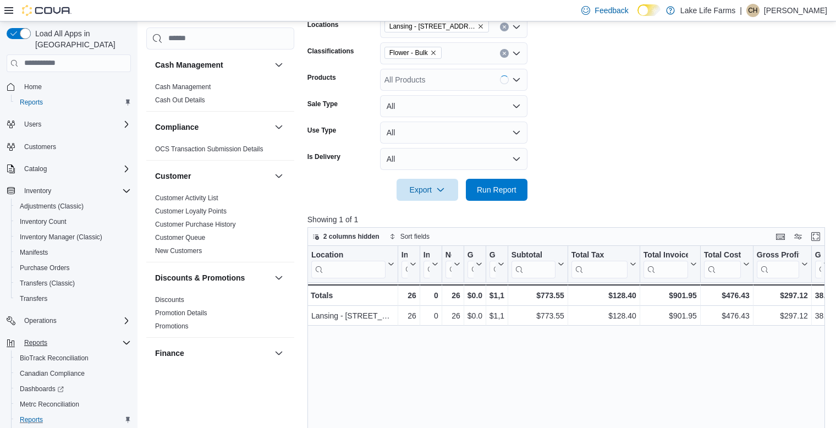
click at [556, 128] on form "Date Range Last Month Locations Lansing - 2617 E Michigan Avenue Classification…" at bounding box center [569, 88] width 523 height 224
click at [493, 188] on span "Run Report" at bounding box center [497, 189] width 40 height 11
click at [431, 56] on icon "Remove Flower - Bulk from selection in this group" at bounding box center [433, 53] width 7 height 7
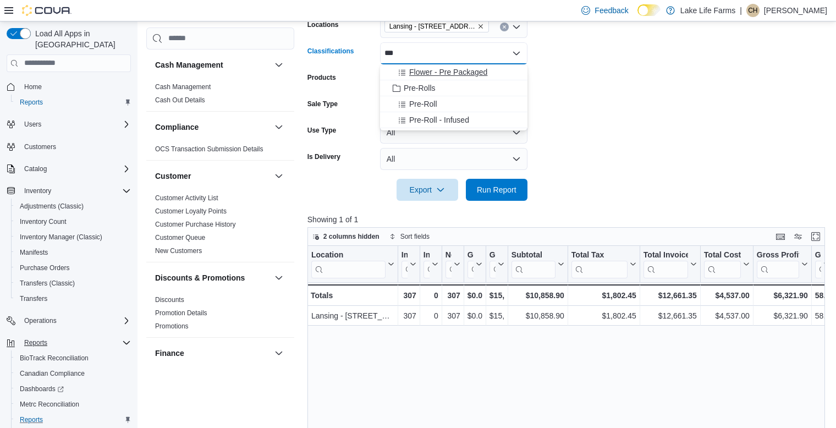
type input "***"
click at [431, 74] on span "Flower - Pre Packaged" at bounding box center [448, 72] width 78 height 11
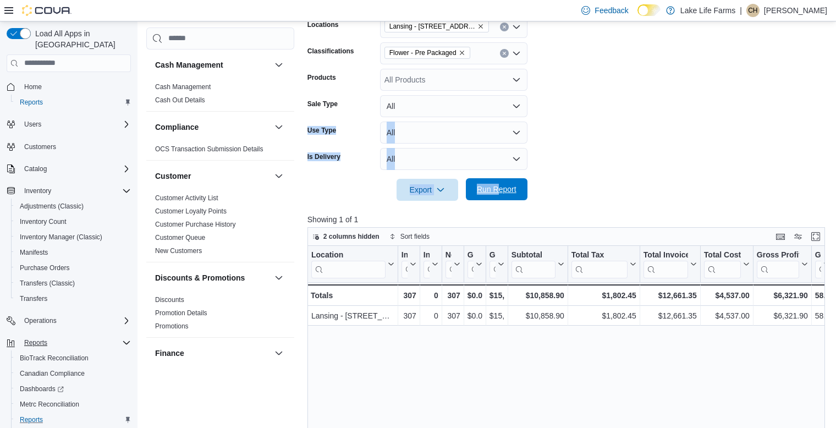
drag, startPoint x: 569, startPoint y: 107, endPoint x: 497, endPoint y: 191, distance: 110.8
click at [497, 191] on form "Date Range Last Month Locations Lansing - 2617 E Michigan Avenue Classification…" at bounding box center [569, 88] width 523 height 224
click at [497, 191] on span "Run Report" at bounding box center [497, 189] width 40 height 11
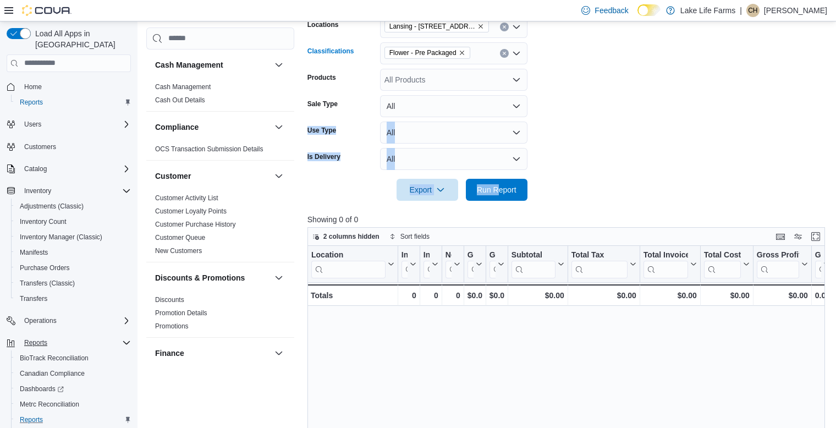
click at [459, 55] on icon "Remove Flower - Pre Packaged from selection in this group" at bounding box center [462, 53] width 7 height 7
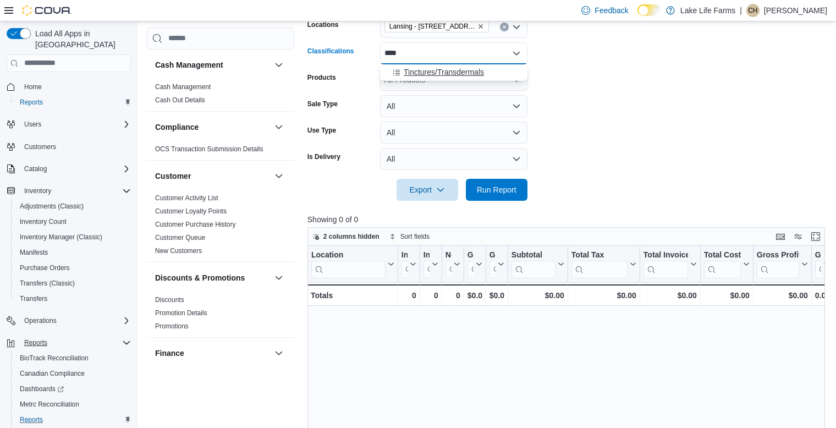
type input "****"
click at [458, 75] on span "Tinctures/Transdermals" at bounding box center [444, 72] width 80 height 11
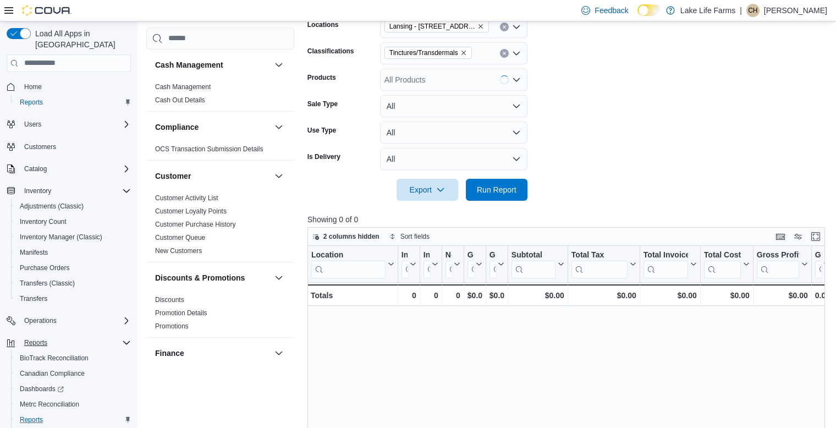
click at [594, 92] on form "Date Range Last Month Locations Lansing - 2617 E Michigan Avenue Classification…" at bounding box center [569, 88] width 523 height 224
click at [500, 196] on span "Run Report" at bounding box center [497, 189] width 48 height 22
click at [464, 48] on span "Tinctures/Transdermals" at bounding box center [429, 52] width 78 height 11
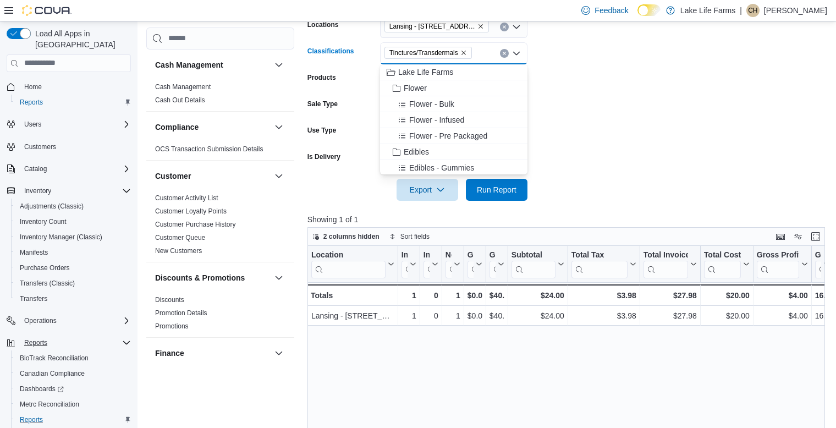
click at [465, 52] on icon "Remove Tinctures/Transdermals from selection in this group" at bounding box center [463, 53] width 7 height 7
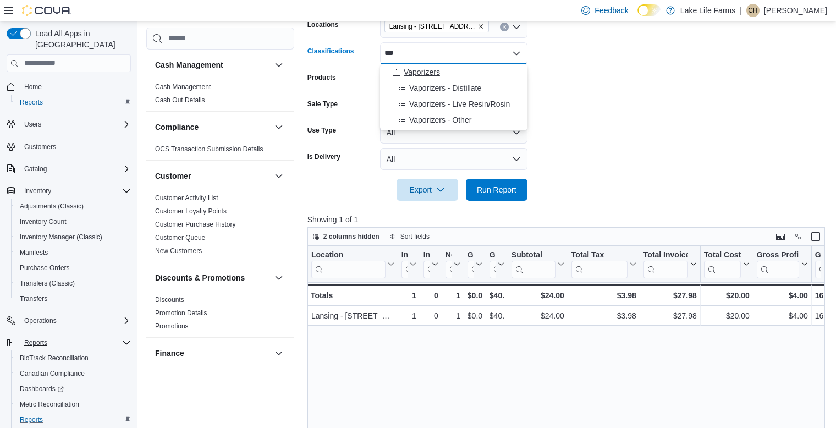
type input "***"
click at [428, 74] on span "Vaporizers" at bounding box center [422, 72] width 36 height 11
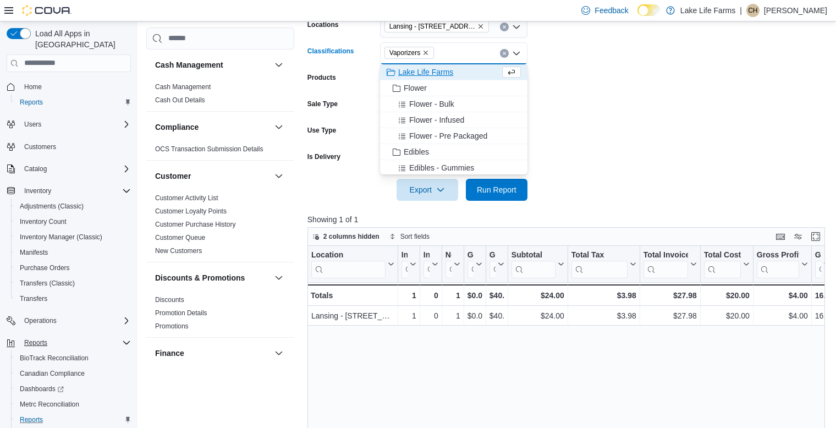
click at [594, 96] on form "Date Range Last Month Locations Lansing - 2617 E Michigan Avenue Classification…" at bounding box center [569, 88] width 523 height 224
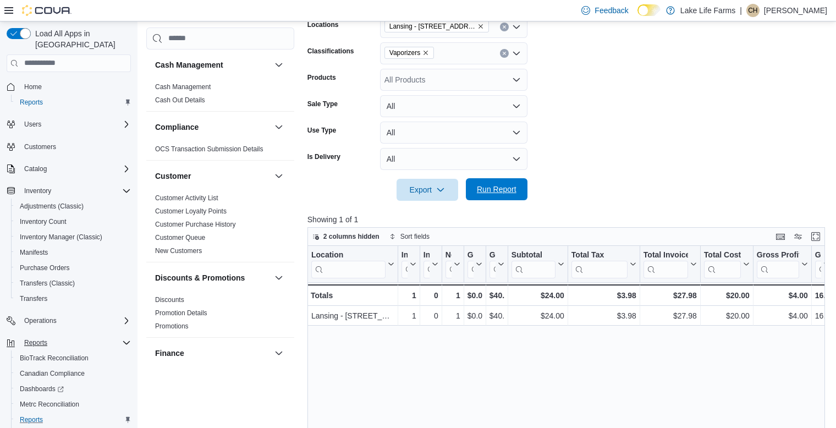
click at [500, 184] on span "Run Report" at bounding box center [497, 189] width 40 height 11
click at [429, 51] on icon "Remove Vaporizers from selection in this group" at bounding box center [426, 53] width 7 height 7
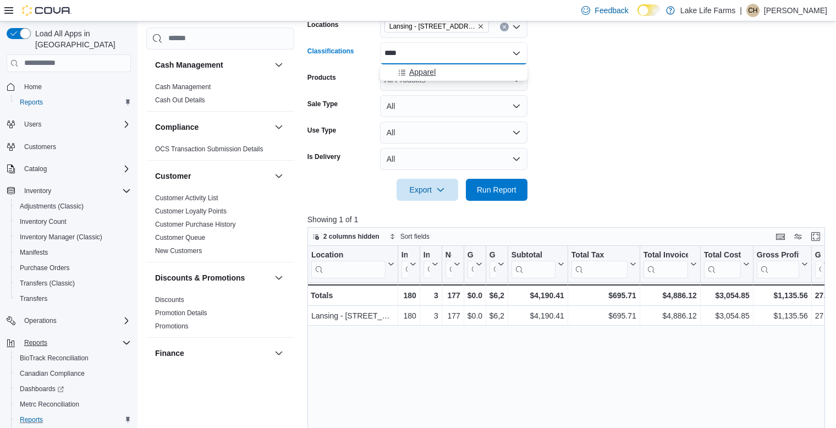
type input "****"
click at [429, 69] on span "Apparel" at bounding box center [422, 72] width 26 height 11
click at [590, 87] on form "Date Range Last Month Locations Lansing - 2617 E Michigan Avenue Classification…" at bounding box center [569, 88] width 523 height 224
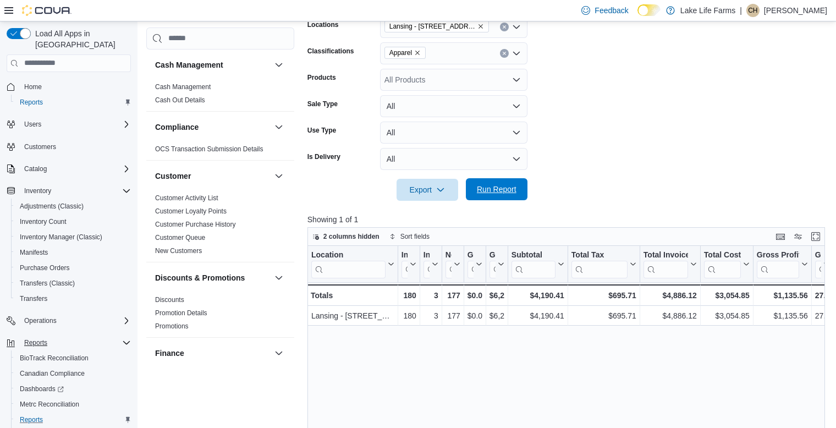
click at [495, 196] on span "Run Report" at bounding box center [497, 189] width 48 height 22
click at [421, 50] on icon "Remove Apparel from selection in this group" at bounding box center [417, 53] width 7 height 7
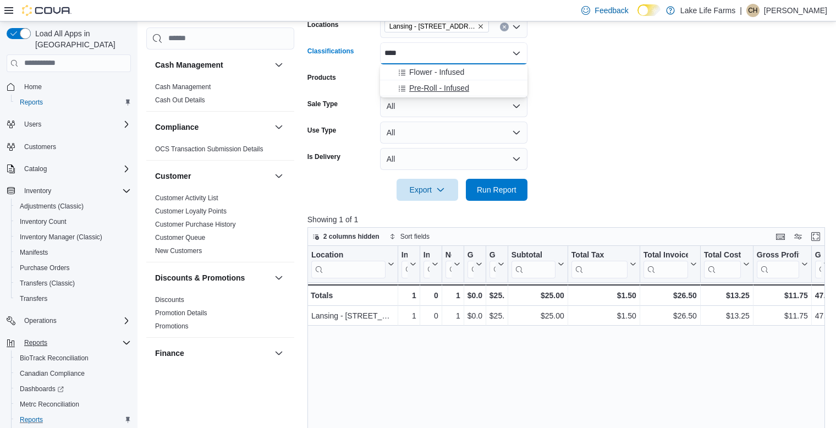
type input "****"
click at [411, 89] on span "Pre-Roll - Infused" at bounding box center [439, 88] width 60 height 11
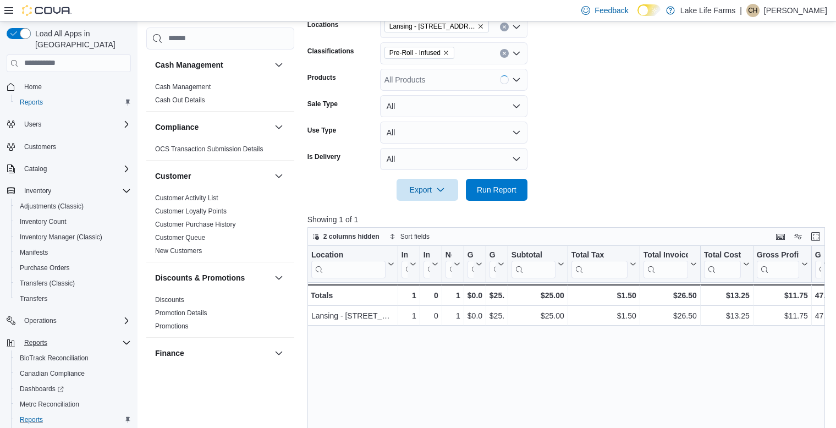
click at [612, 102] on form "Date Range Last Month Locations Lansing - 2617 E Michigan Avenue Classification…" at bounding box center [569, 88] width 523 height 224
click at [501, 187] on span "Run Report" at bounding box center [497, 189] width 40 height 11
click at [446, 52] on icon "Remove Pre-Roll - Infused from selection in this group" at bounding box center [446, 53] width 7 height 7
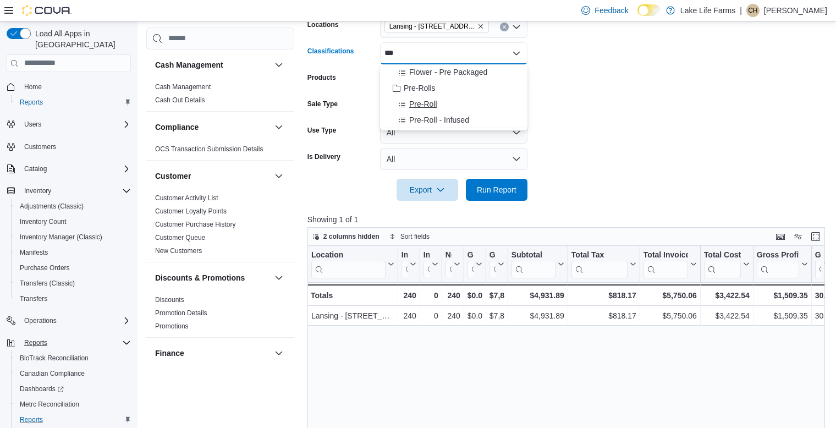
type input "***"
click at [432, 100] on span "Pre-Roll" at bounding box center [423, 103] width 28 height 11
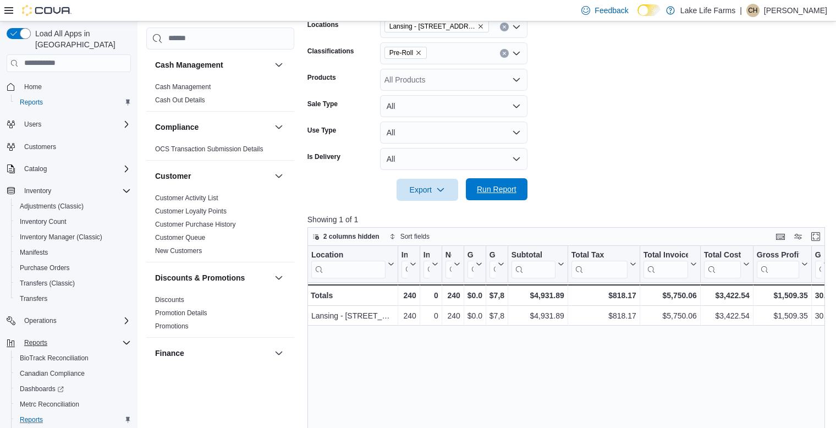
click at [494, 187] on span "Run Report" at bounding box center [497, 189] width 40 height 11
click at [420, 52] on icon "Remove Pre-Roll from selection in this group" at bounding box center [418, 53] width 7 height 7
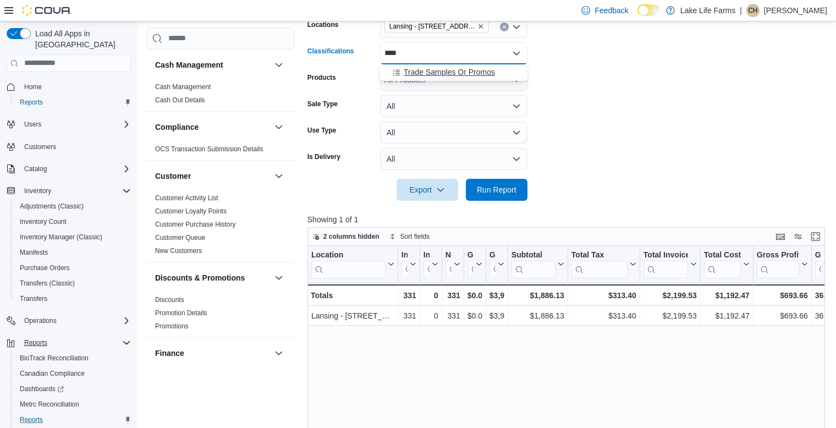
type input "****"
click at [424, 70] on span "Trade Samples Or Promos" at bounding box center [449, 72] width 91 height 11
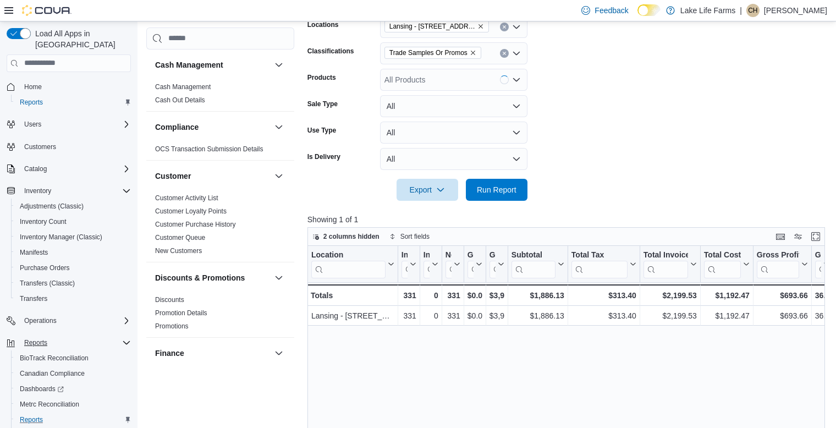
click at [589, 102] on form "Date Range Last Month Locations Lansing - 2617 E Michigan Avenue Classification…" at bounding box center [569, 88] width 523 height 224
click at [506, 186] on span "Run Report" at bounding box center [497, 189] width 40 height 11
click at [475, 51] on icon "Remove Trade Samples Or Promos from selection in this group" at bounding box center [473, 53] width 7 height 7
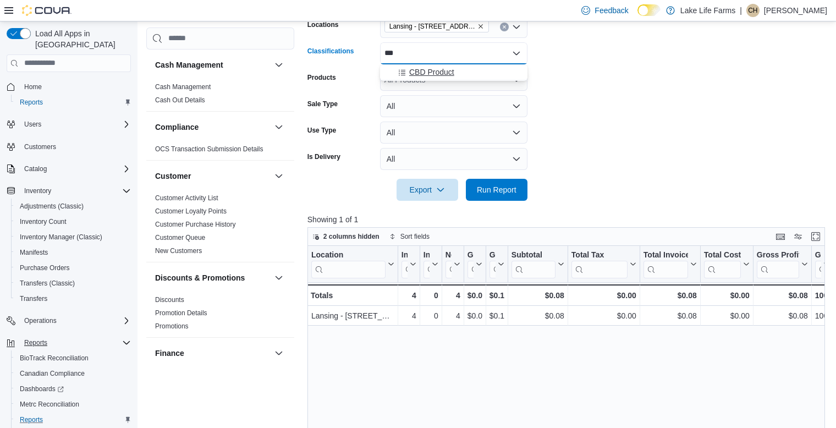
type input "***"
click at [435, 75] on span "CBD Product" at bounding box center [431, 72] width 45 height 11
click at [611, 75] on form "Date Range Last Month Locations Lansing - 2617 E Michigan Avenue Classification…" at bounding box center [569, 88] width 523 height 224
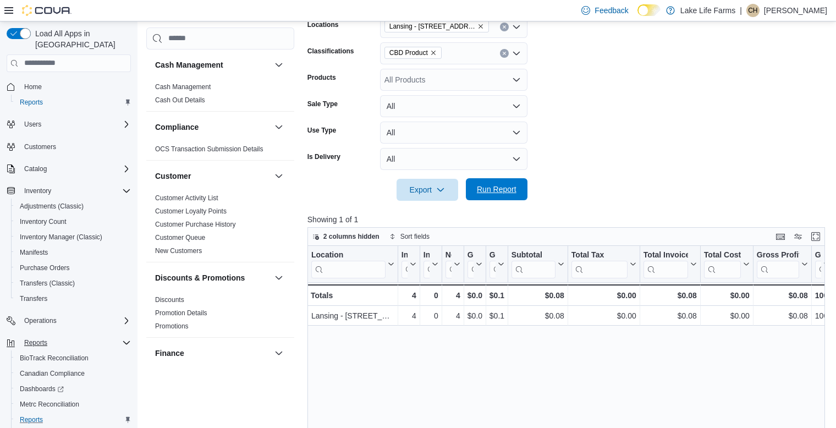
click at [505, 186] on span "Run Report" at bounding box center [497, 189] width 40 height 11
click at [434, 51] on icon "Remove CBD Product from selection in this group" at bounding box center [433, 53] width 7 height 7
click at [578, 91] on form "Date Range Last Month Locations Lansing - 2617 E Michigan Avenue Classification…" at bounding box center [569, 88] width 523 height 224
click at [486, 189] on span "Run Report" at bounding box center [497, 189] width 40 height 11
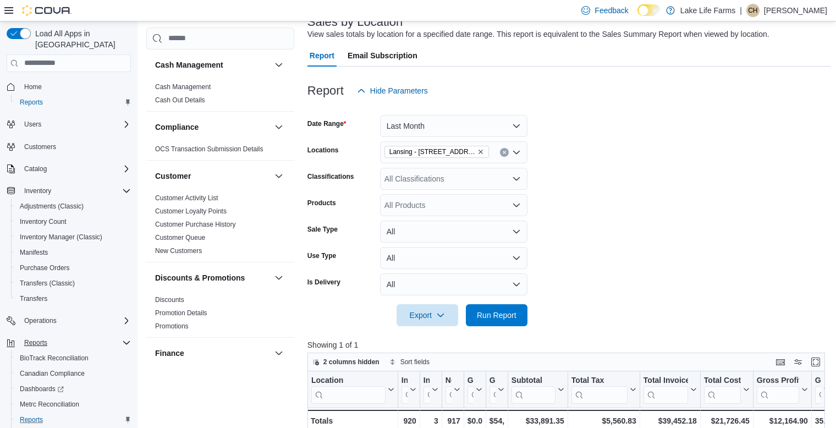
scroll to position [74, 0]
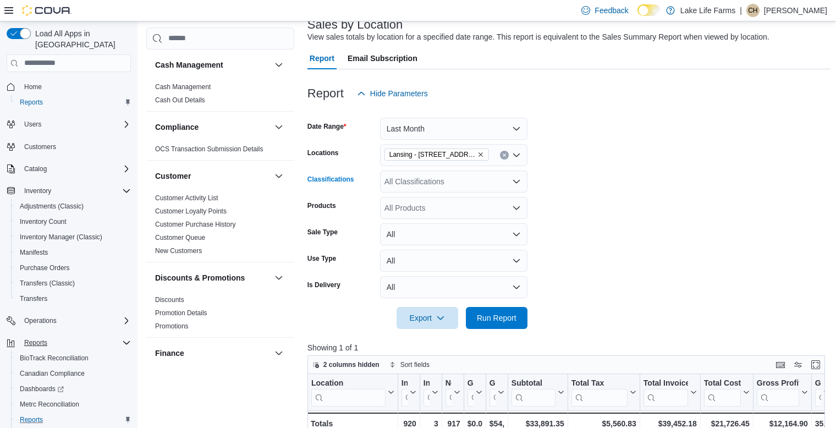
click at [508, 175] on div "All Classifications" at bounding box center [453, 182] width 147 height 22
type input "***"
click at [458, 199] on span "Integrated Gift Card" at bounding box center [438, 200] width 68 height 11
drag, startPoint x: 599, startPoint y: 218, endPoint x: 503, endPoint y: 319, distance: 138.1
click at [503, 319] on form "Date Range Last Month Locations Lansing - 2617 E Michigan Avenue Classification…" at bounding box center [569, 217] width 523 height 224
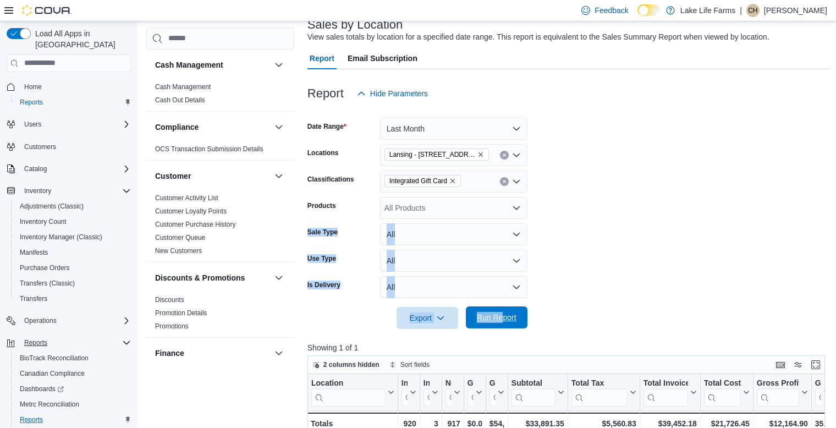
click at [503, 319] on span "Run Report" at bounding box center [497, 317] width 40 height 11
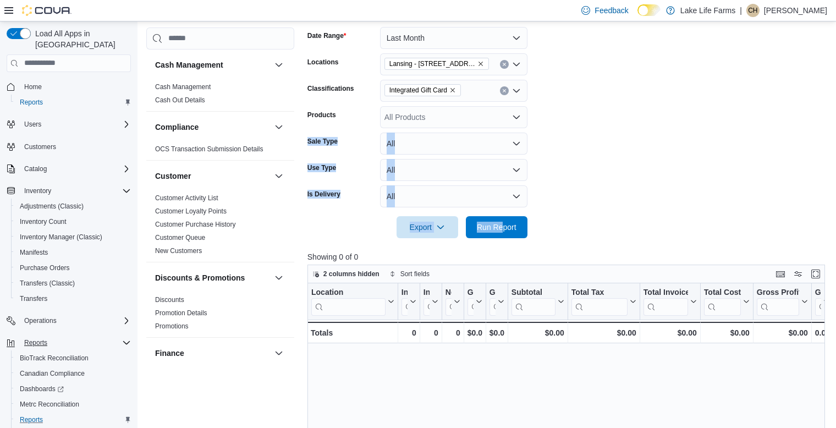
scroll to position [157, 0]
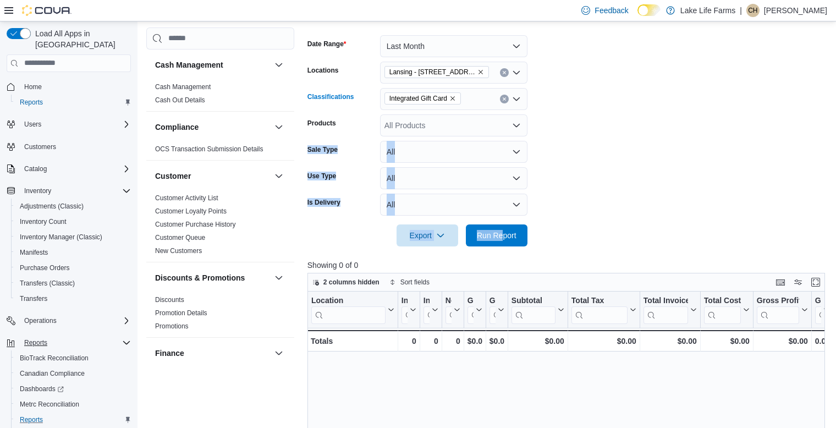
click at [456, 96] on icon "Remove Integrated Gift Card from selection in this group" at bounding box center [452, 98] width 7 height 7
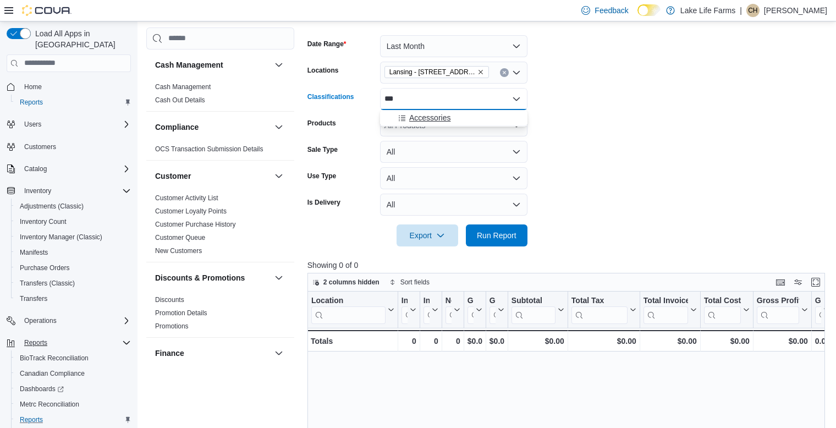
type input "***"
click at [440, 116] on span "Accessories" at bounding box center [429, 117] width 41 height 11
click at [579, 122] on form "Date Range Last Month Locations Lansing - 2617 E Michigan Avenue Classification…" at bounding box center [569, 134] width 523 height 224
click at [508, 236] on span "Run Report" at bounding box center [497, 234] width 40 height 11
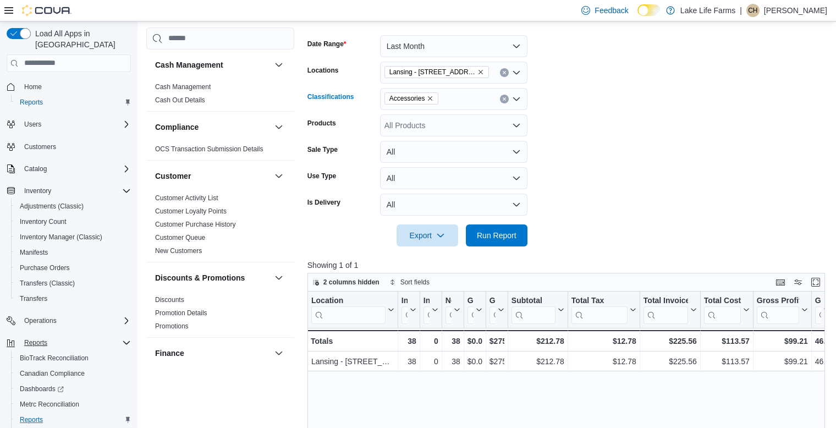
click at [505, 98] on icon "Clear input" at bounding box center [504, 99] width 4 height 4
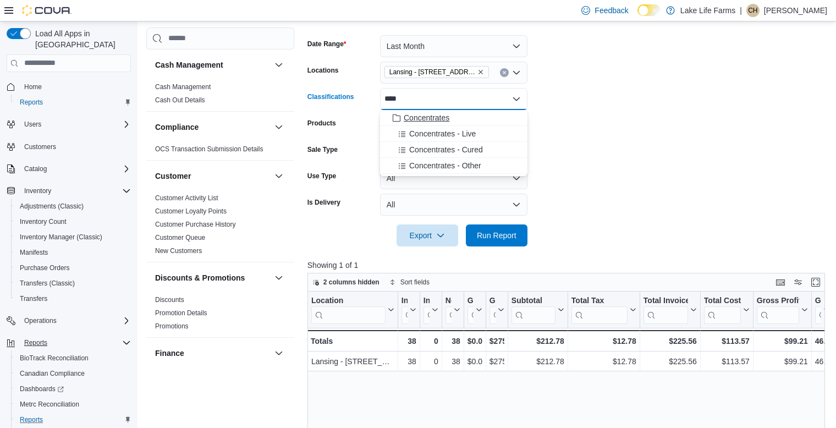
type input "****"
click at [457, 113] on div "Concentrates" at bounding box center [454, 117] width 134 height 11
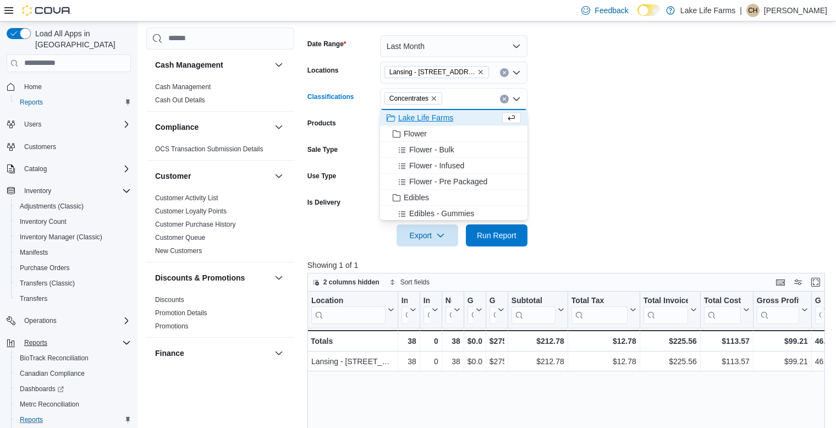
click at [570, 128] on form "Date Range Last Month Locations Lansing - 2617 E Michigan Avenue Classification…" at bounding box center [569, 134] width 523 height 224
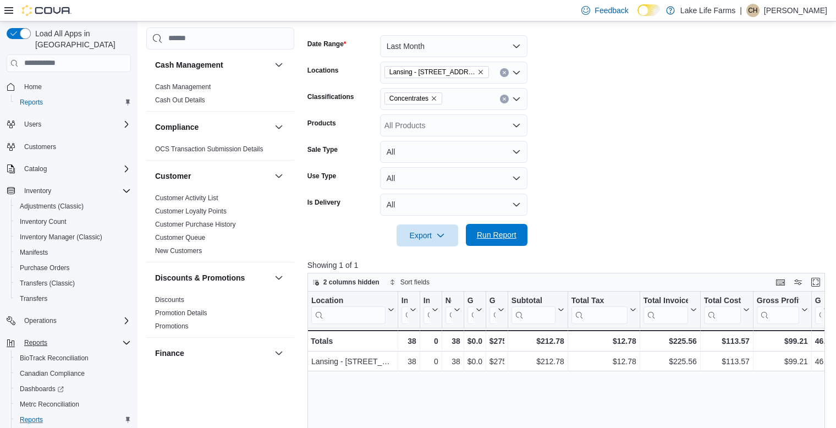
click at [503, 237] on span "Run Report" at bounding box center [497, 234] width 40 height 11
click at [505, 97] on icon "Clear input" at bounding box center [504, 99] width 4 height 4
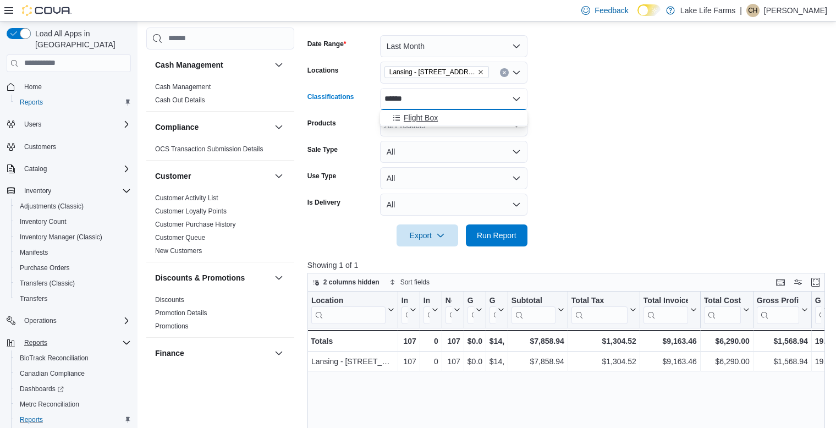
type input "******"
click at [445, 122] on div "Flight Box" at bounding box center [454, 117] width 134 height 11
click at [569, 169] on form "Date Range Last Month Locations Lansing - 2617 E Michigan Avenue Classification…" at bounding box center [569, 134] width 523 height 224
click at [504, 235] on span "Run Report" at bounding box center [497, 234] width 40 height 11
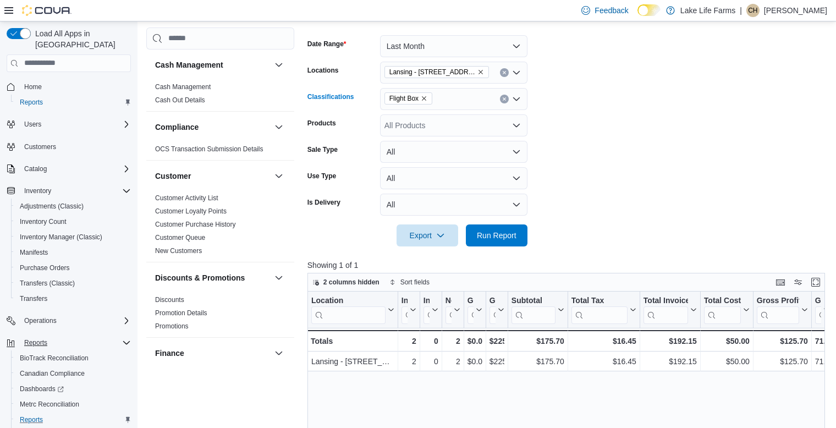
click at [504, 97] on icon "Clear input" at bounding box center [504, 99] width 4 height 4
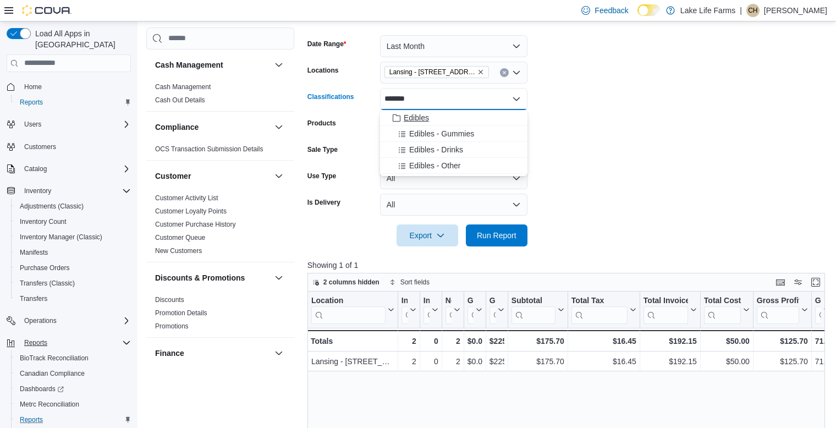
type input "*******"
click at [405, 117] on span "Edibles" at bounding box center [416, 117] width 25 height 11
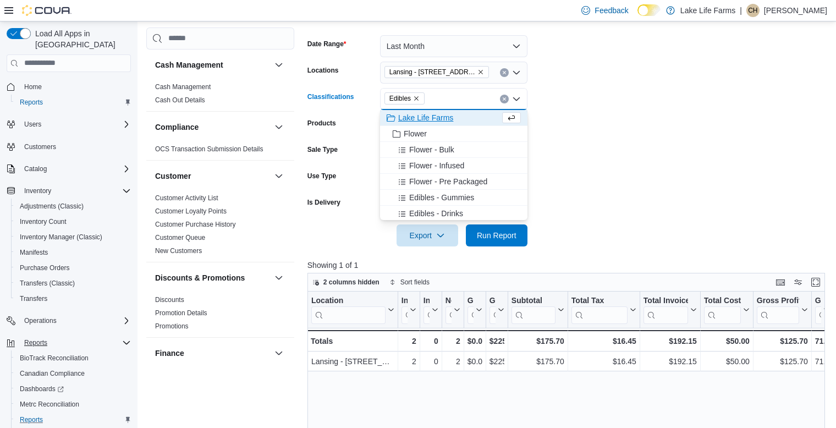
click at [607, 131] on form "Date Range Last Month Locations Lansing - 2617 E Michigan Avenue Classification…" at bounding box center [569, 134] width 523 height 224
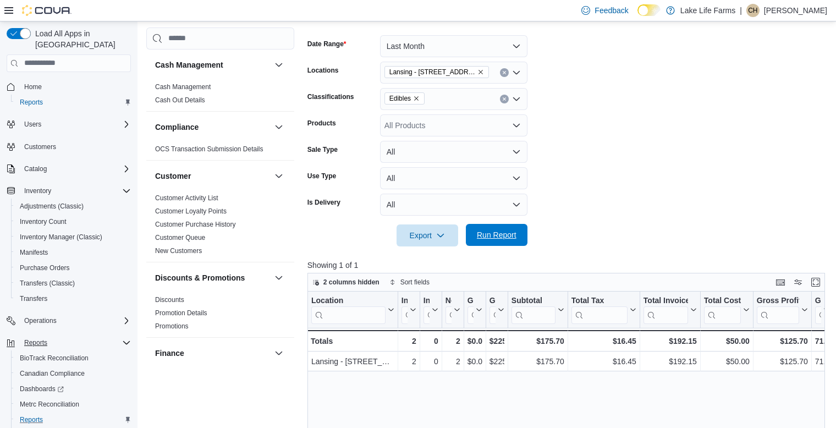
click at [495, 234] on span "Run Report" at bounding box center [497, 234] width 40 height 11
click at [414, 100] on icon "Remove Edibles from selection in this group" at bounding box center [416, 98] width 7 height 7
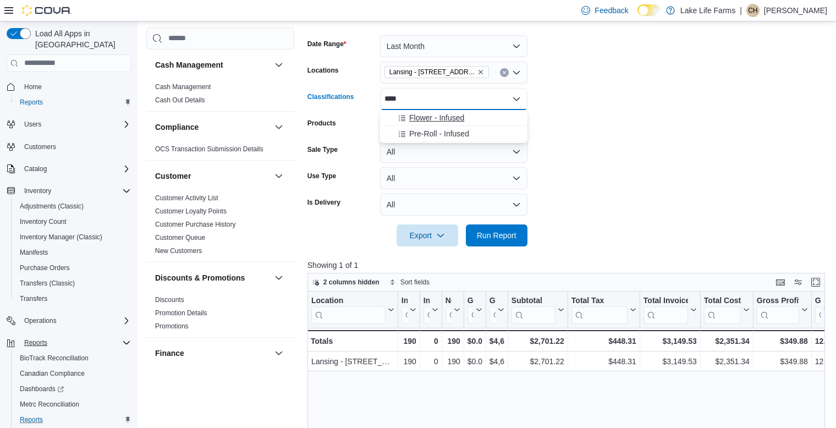
type input "****"
click at [458, 117] on span "Flower - Infused" at bounding box center [436, 117] width 55 height 11
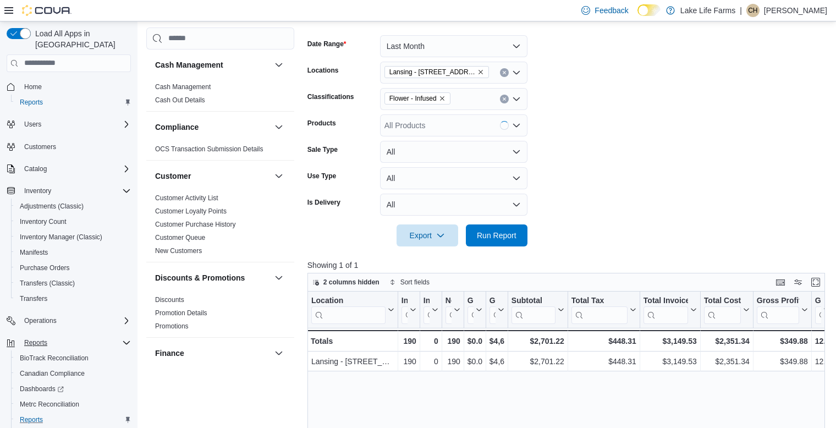
click at [634, 108] on form "Date Range Last Month Locations Lansing - 2617 E Michigan Avenue Classification…" at bounding box center [569, 134] width 523 height 224
click at [512, 229] on span "Run Report" at bounding box center [497, 234] width 40 height 11
click at [443, 95] on icon "Remove Flower - Infused from selection in this group" at bounding box center [442, 98] width 7 height 7
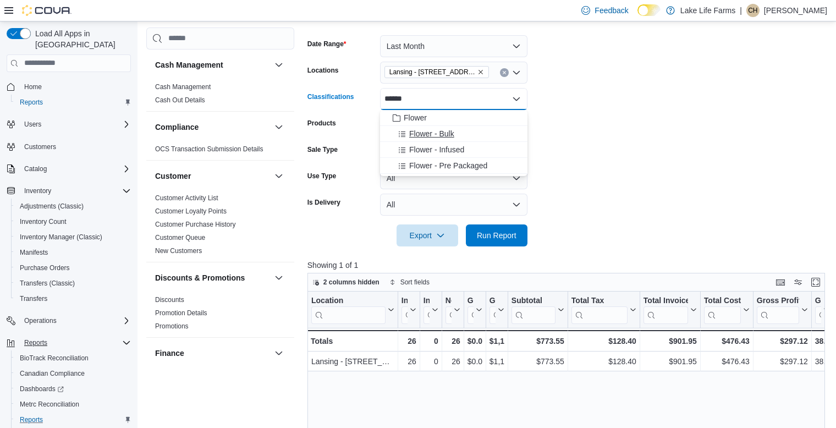
type input "******"
click at [423, 131] on span "Flower - Bulk" at bounding box center [431, 133] width 45 height 11
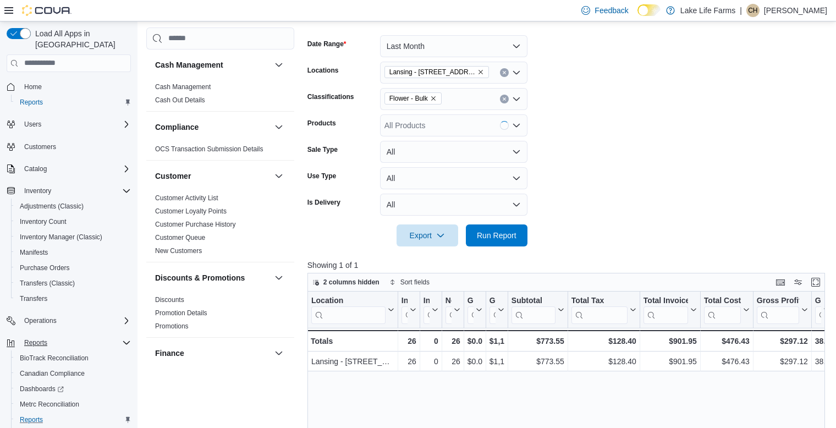
click at [570, 119] on form "Date Range Last Month Locations Lansing - 2617 E Michigan Avenue Classification…" at bounding box center [569, 134] width 523 height 224
click at [514, 229] on span "Run Report" at bounding box center [497, 235] width 48 height 22
click at [435, 97] on icon "Remove Flower - Bulk from selection in this group" at bounding box center [433, 98] width 4 height 4
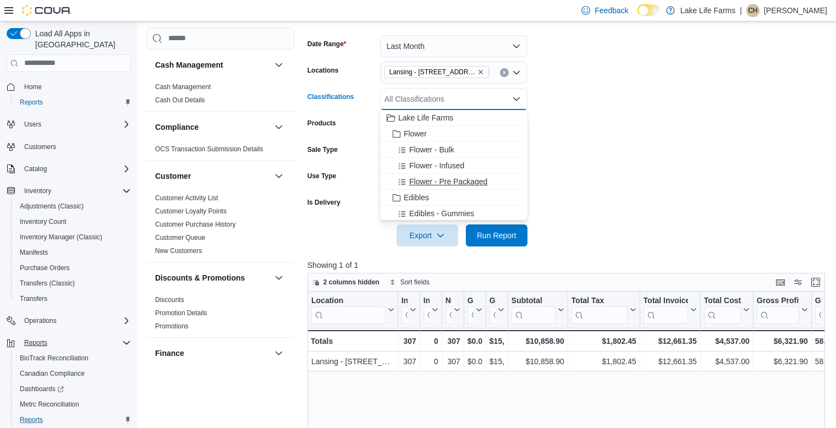
click at [439, 174] on button "Flower - Pre Packaged" at bounding box center [453, 182] width 147 height 16
click at [568, 171] on form "Date Range Last Month Locations Lansing - 2617 E Michigan Avenue Classification…" at bounding box center [569, 134] width 523 height 224
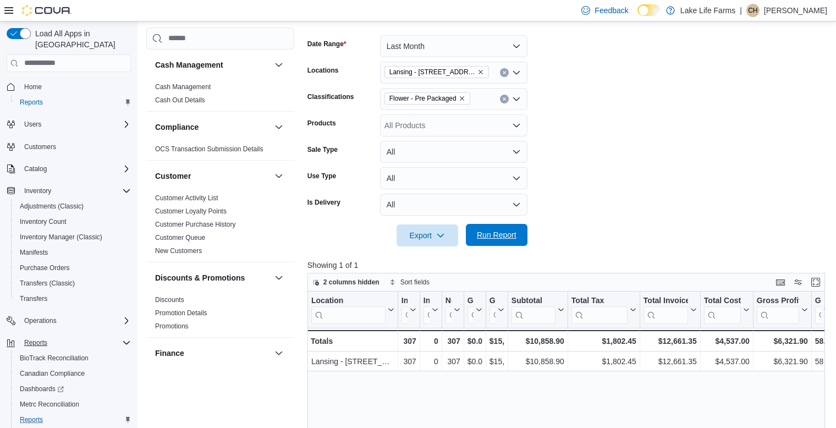
click at [497, 243] on span "Run Report" at bounding box center [497, 235] width 48 height 22
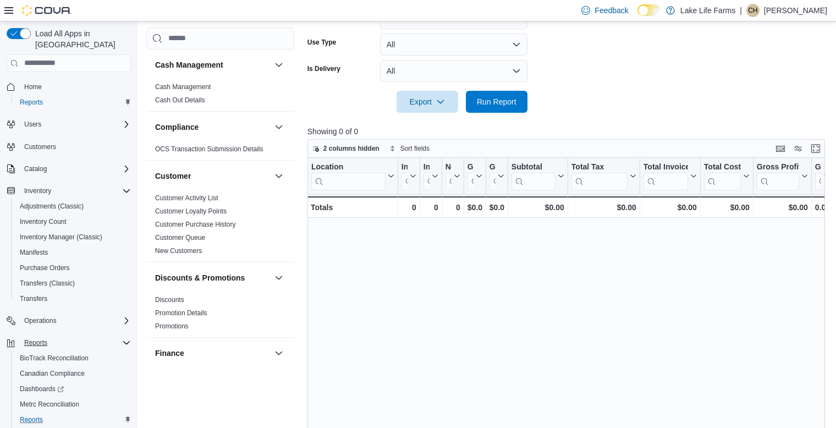
scroll to position [353, 0]
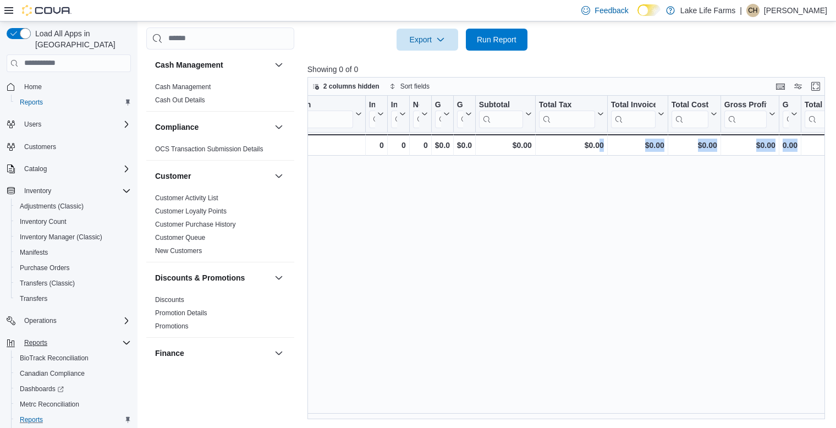
drag, startPoint x: 629, startPoint y: 413, endPoint x: 827, endPoint y: 413, distance: 198.1
click at [827, 413] on div "Location Click to view column header actions Invoices Sold Click to view column…" at bounding box center [569, 257] width 523 height 323
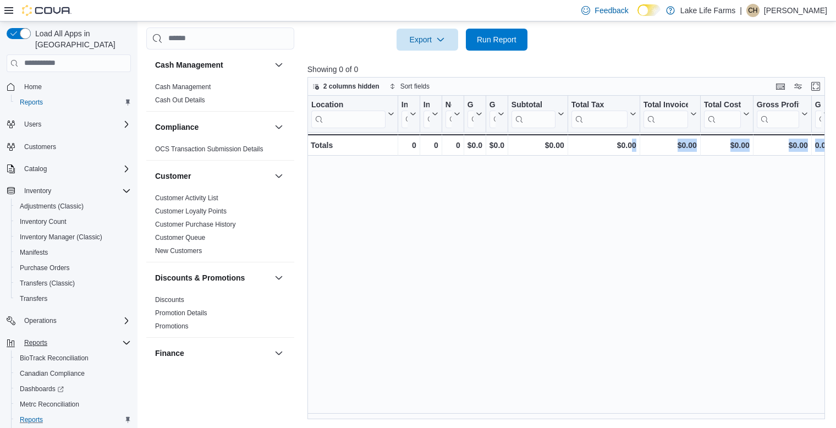
scroll to position [60, 0]
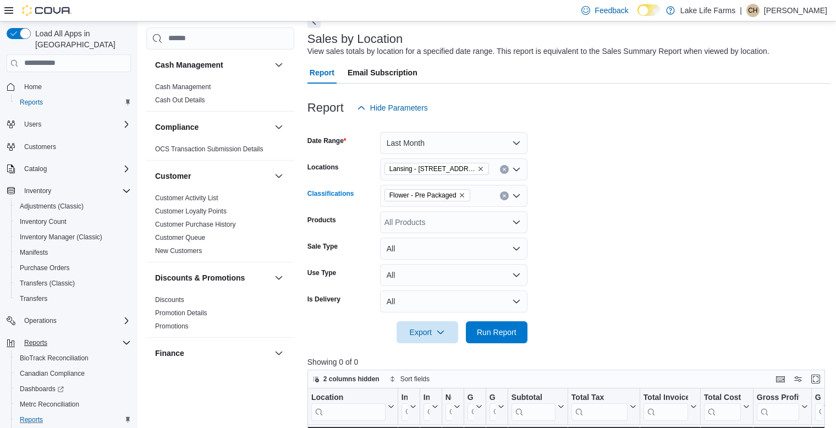
click at [462, 194] on icon "Remove Flower - Pre Packaged from selection in this group" at bounding box center [462, 195] width 7 height 7
type input "****"
click at [462, 209] on span "Tinctures/Transdermals" at bounding box center [444, 214] width 80 height 11
click at [597, 243] on form "Date Range Last Month Locations Lansing - 2617 E Michigan Avenue Classification…" at bounding box center [569, 231] width 523 height 224
click at [507, 328] on span "Run Report" at bounding box center [497, 331] width 40 height 11
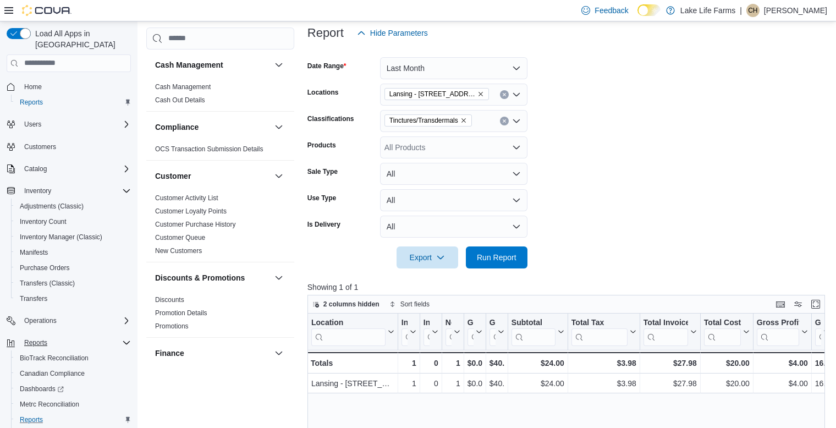
scroll to position [162, 0]
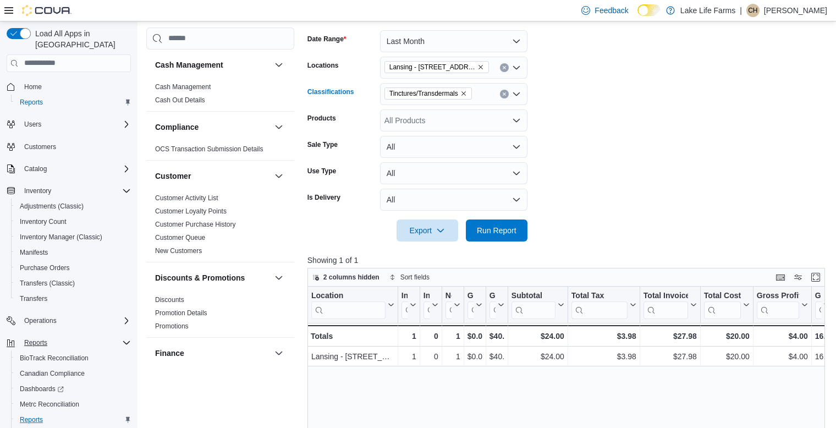
click at [463, 92] on icon "Remove Tinctures/Transdermals from selection in this group" at bounding box center [463, 93] width 7 height 7
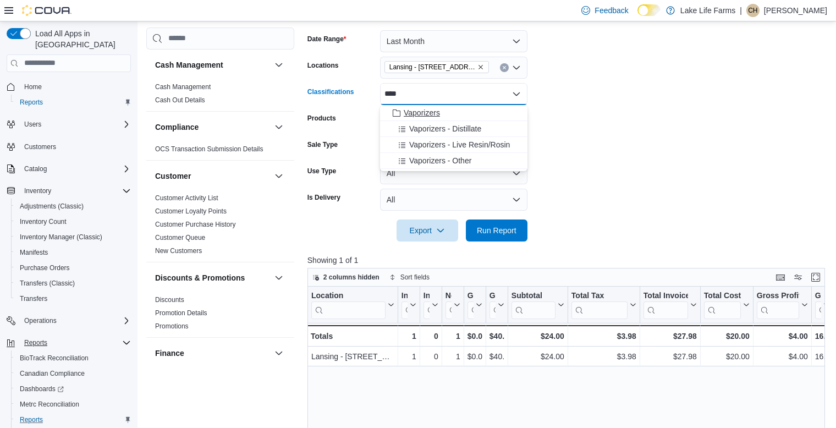
type input "****"
click at [430, 112] on span "Vaporizers" at bounding box center [422, 112] width 36 height 11
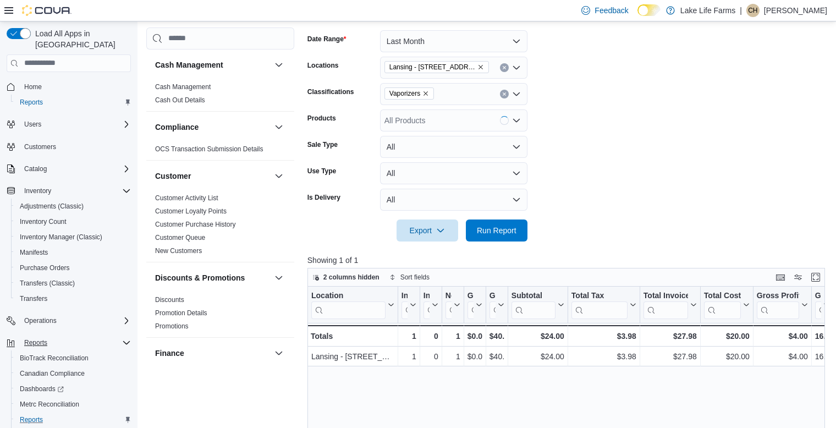
click at [601, 119] on form "Date Range Last Month Locations Lansing - 2617 E Michigan Avenue Classification…" at bounding box center [569, 129] width 523 height 224
click at [497, 230] on span "Run Report" at bounding box center [497, 229] width 40 height 11
click at [426, 89] on span "Vaporizers" at bounding box center [410, 93] width 40 height 11
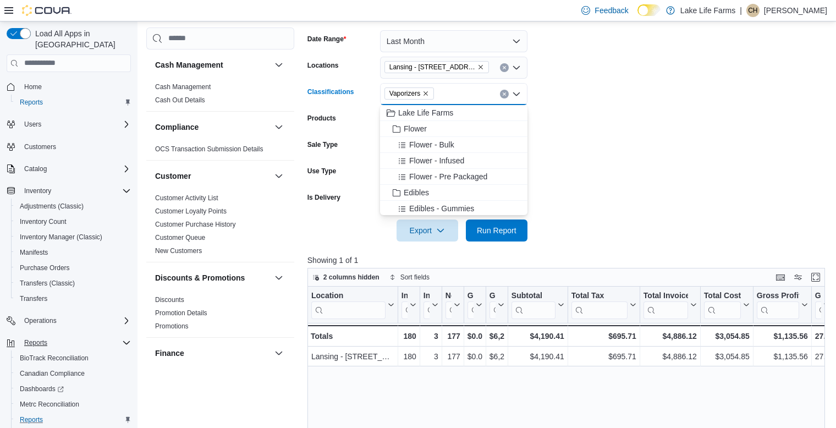
click at [426, 93] on icon "Remove Vaporizers from selection in this group" at bounding box center [426, 93] width 4 height 4
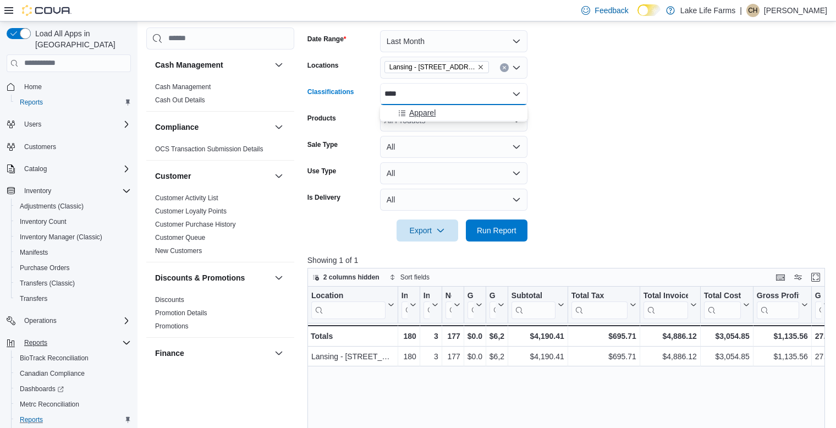
type input "****"
click at [425, 118] on button "Apparel" at bounding box center [453, 113] width 147 height 16
click at [503, 224] on span "Run Report" at bounding box center [497, 230] width 48 height 22
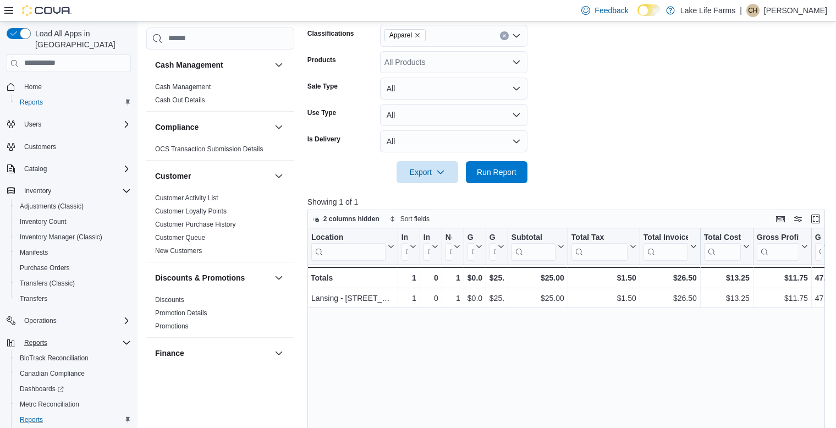
scroll to position [219, 0]
click at [418, 38] on icon "Remove Apparel from selection in this group" at bounding box center [417, 36] width 7 height 7
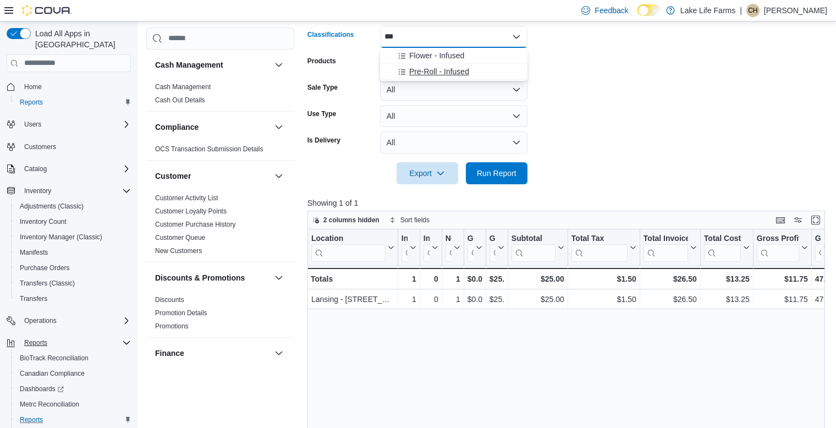
type input "***"
click at [430, 70] on span "Pre-Roll - Infused" at bounding box center [439, 71] width 60 height 11
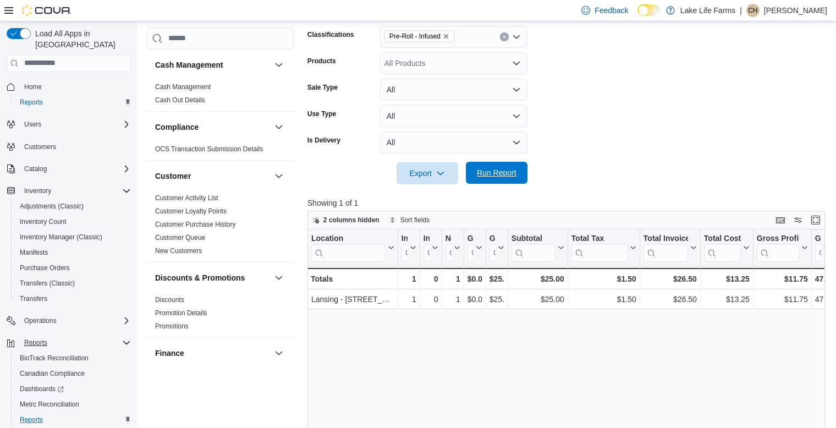
click at [504, 174] on span "Run Report" at bounding box center [497, 172] width 40 height 11
click at [447, 37] on icon "Remove Pre-Roll - Infused from selection in this group" at bounding box center [446, 36] width 7 height 7
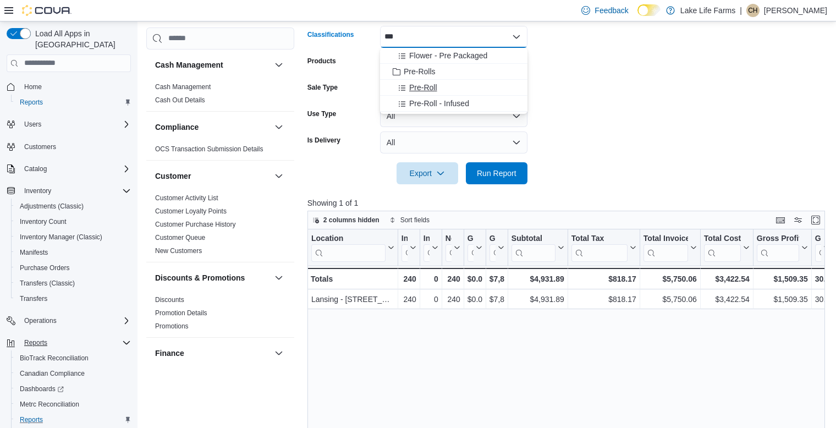
type input "***"
click at [439, 85] on div "Pre-Roll" at bounding box center [454, 87] width 134 height 11
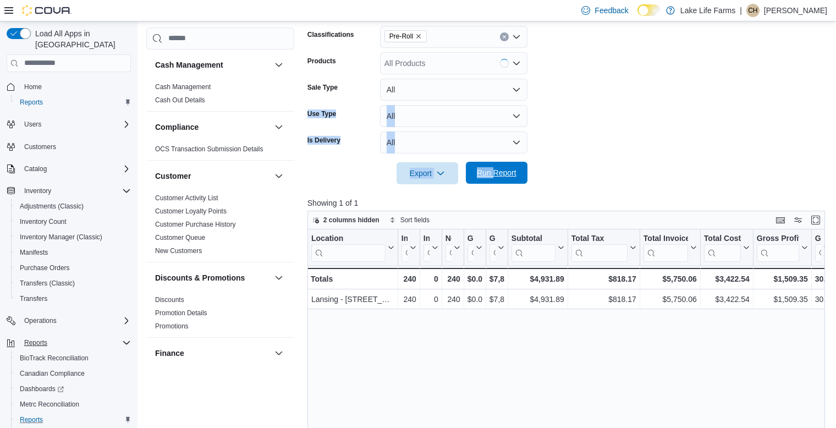
drag, startPoint x: 596, startPoint y: 87, endPoint x: 494, endPoint y: 178, distance: 136.4
click at [494, 178] on form "Date Range Last Month Locations Lansing - 2617 E Michigan Avenue Classification…" at bounding box center [569, 72] width 523 height 224
click at [494, 178] on span "Run Report" at bounding box center [497, 172] width 40 height 11
click at [421, 35] on icon "Remove Pre-Roll from selection in this group" at bounding box center [418, 36] width 7 height 7
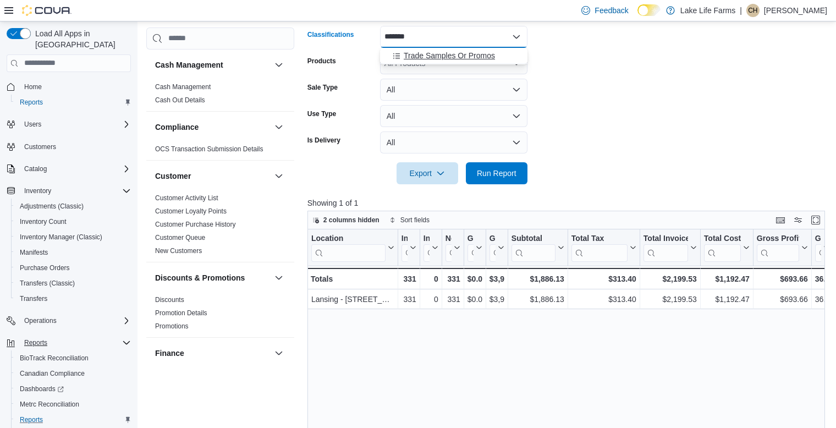
type input "*******"
click at [428, 56] on span "Trade Samples Or Promos" at bounding box center [449, 55] width 91 height 11
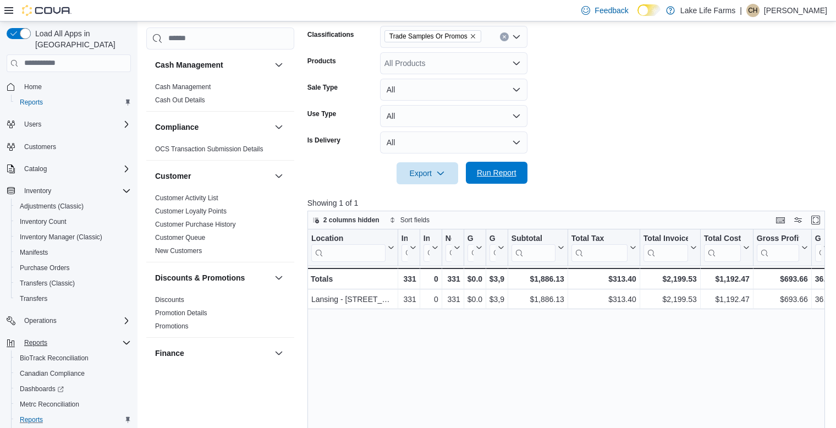
click at [511, 172] on span "Run Report" at bounding box center [497, 172] width 40 height 11
click at [473, 36] on icon "Remove Trade Samples Or Promos from selection in this group" at bounding box center [473, 36] width 7 height 7
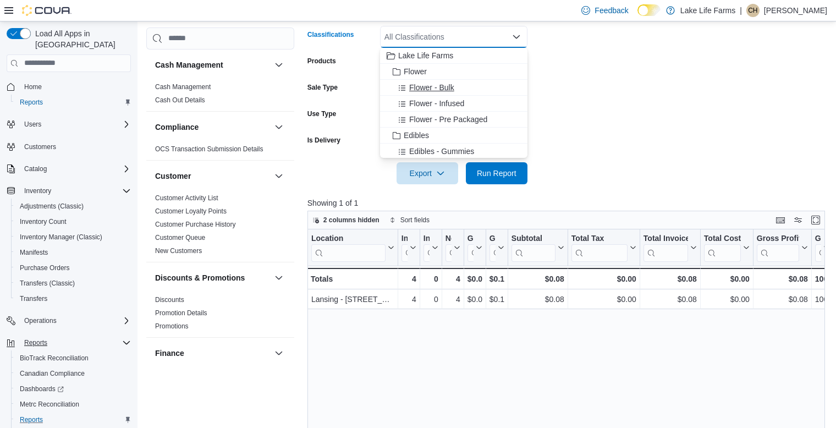
type input "*"
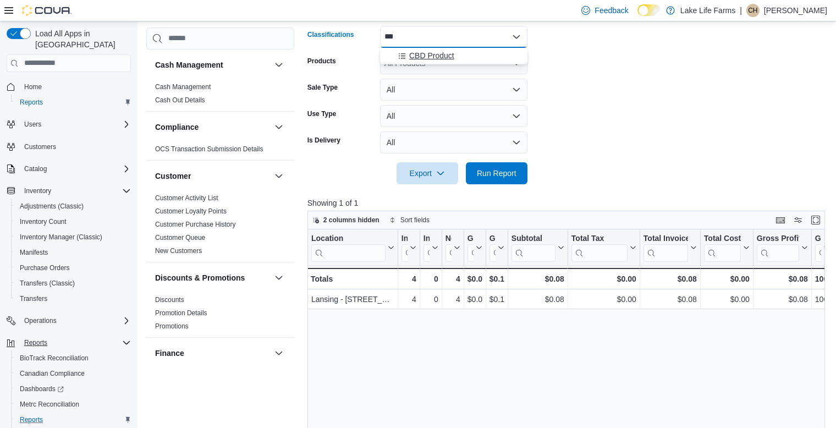
type input "***"
click at [435, 48] on button "CBD Product" at bounding box center [453, 56] width 147 height 16
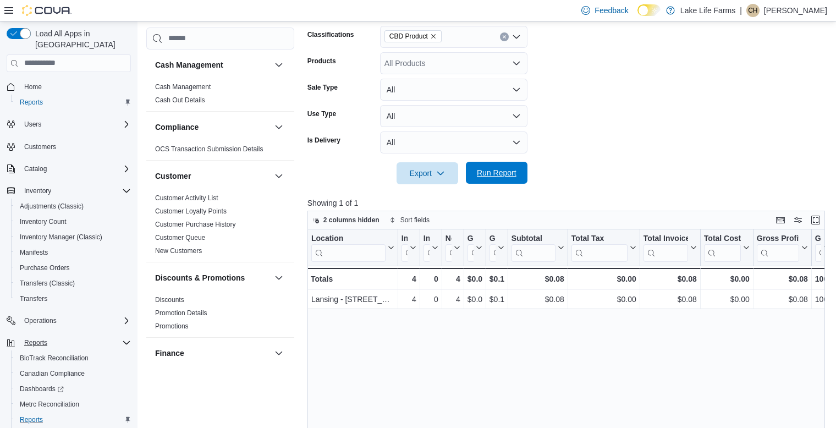
click at [508, 176] on span "Run Report" at bounding box center [497, 172] width 40 height 11
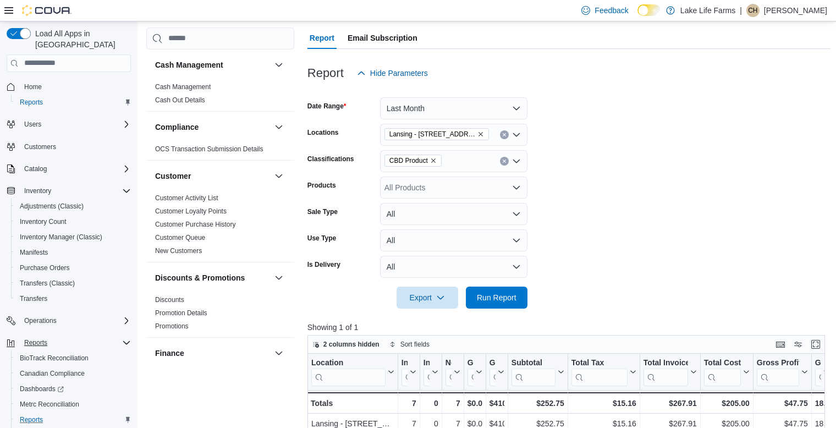
scroll to position [94, 0]
click at [436, 163] on icon "Remove CBD Product from selection in this group" at bounding box center [433, 161] width 7 height 7
drag, startPoint x: 639, startPoint y: 213, endPoint x: 504, endPoint y: 296, distance: 157.6
click at [504, 296] on form "Date Range Last Month Locations Lansing - 2617 E Michigan Avenue Classification…" at bounding box center [569, 197] width 523 height 224
click at [504, 296] on span "Run Report" at bounding box center [497, 297] width 40 height 11
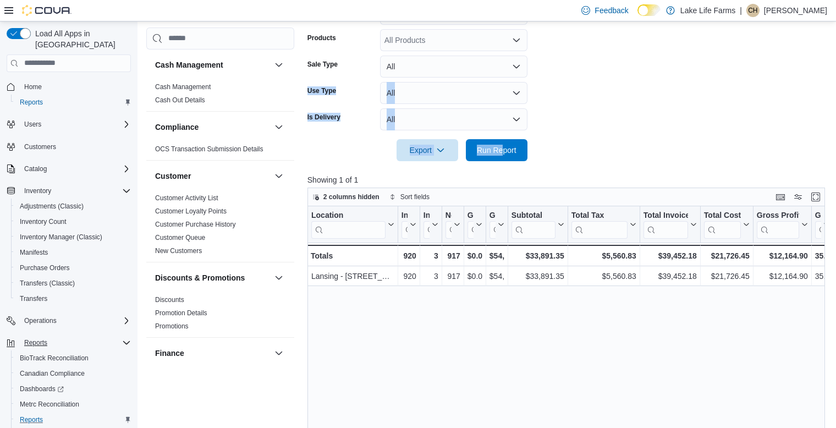
scroll to position [251, 0]
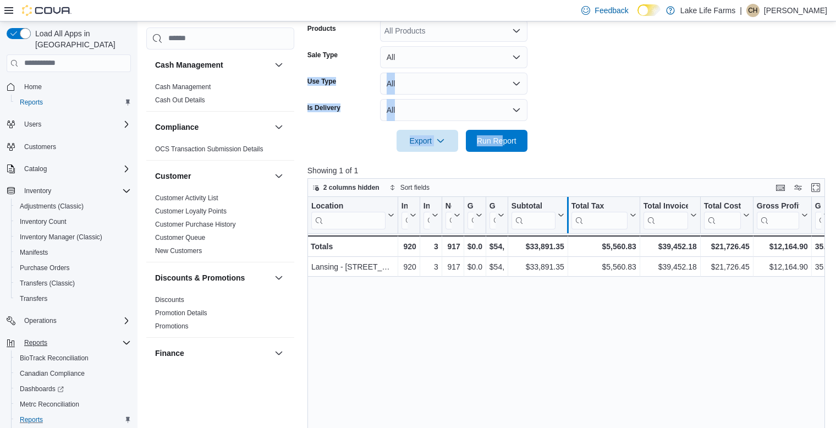
drag, startPoint x: 507, startPoint y: 203, endPoint x: 569, endPoint y: 202, distance: 62.7
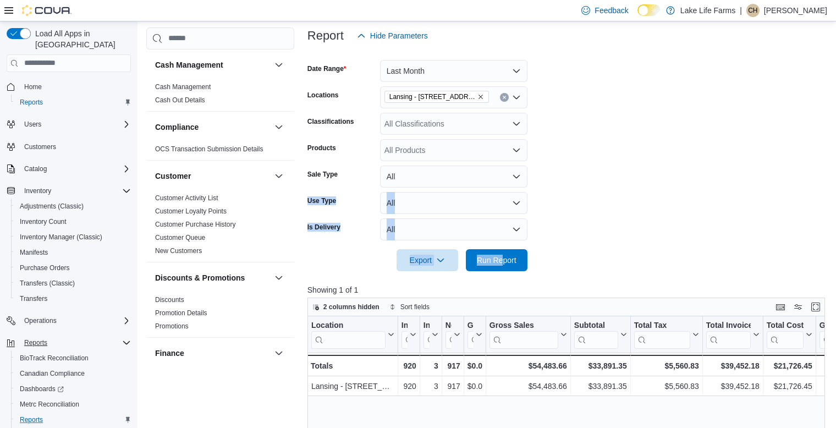
scroll to position [79, 0]
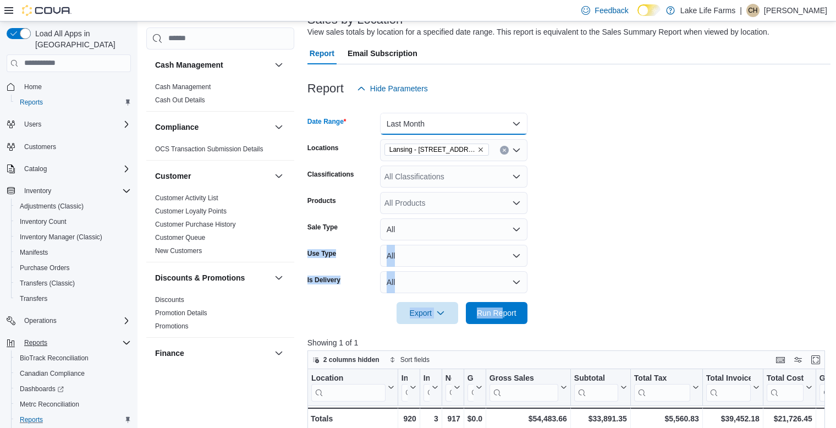
click at [456, 122] on button "Last Month" at bounding box center [453, 124] width 147 height 22
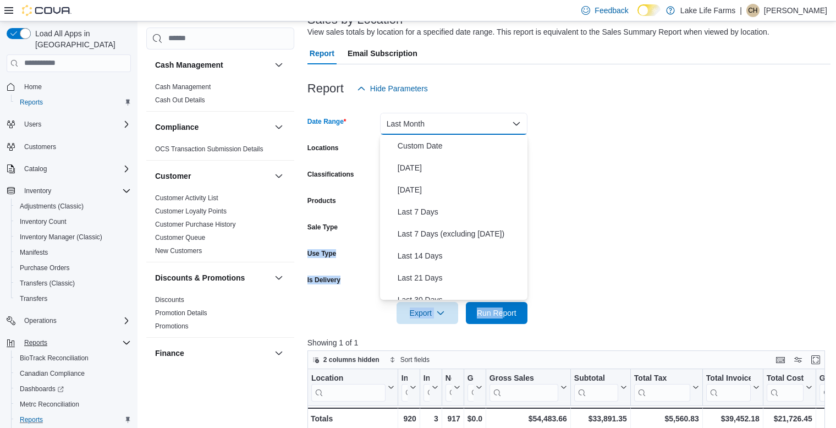
scroll to position [127, 0]
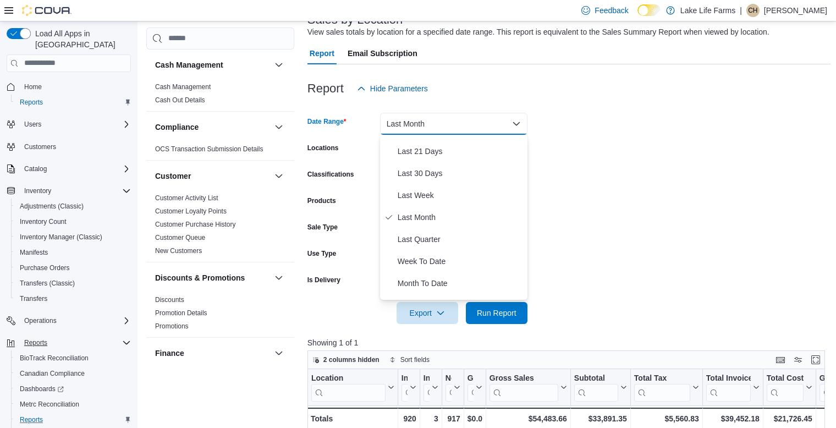
click at [524, 246] on div "Custom Date Today Yesterday Last 7 Days Last 7 Days (excluding today) Last 14 D…" at bounding box center [453, 217] width 147 height 165
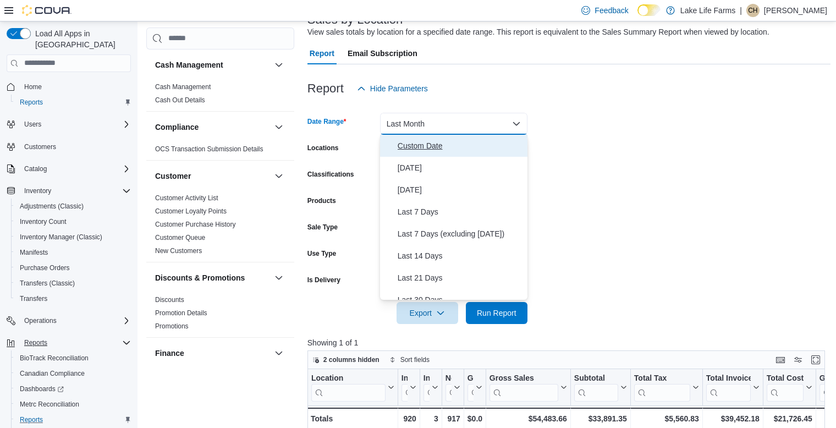
click at [464, 152] on button "Custom Date" at bounding box center [453, 146] width 147 height 22
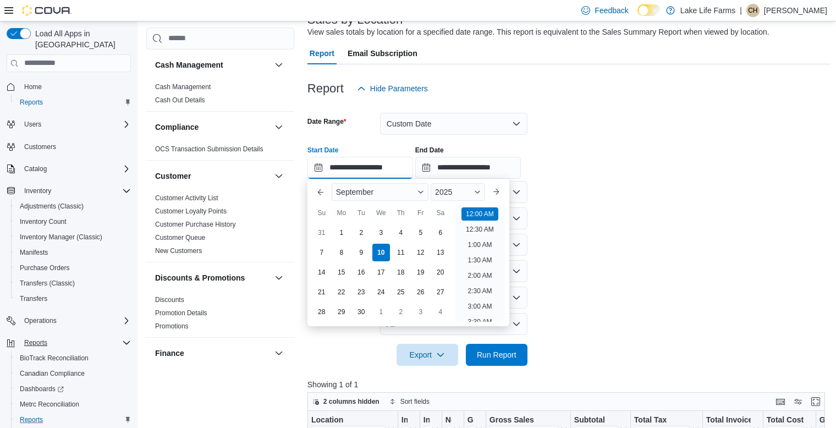
click at [393, 169] on input "**********" at bounding box center [361, 168] width 106 height 22
click at [318, 194] on button "Previous Month" at bounding box center [321, 192] width 18 height 18
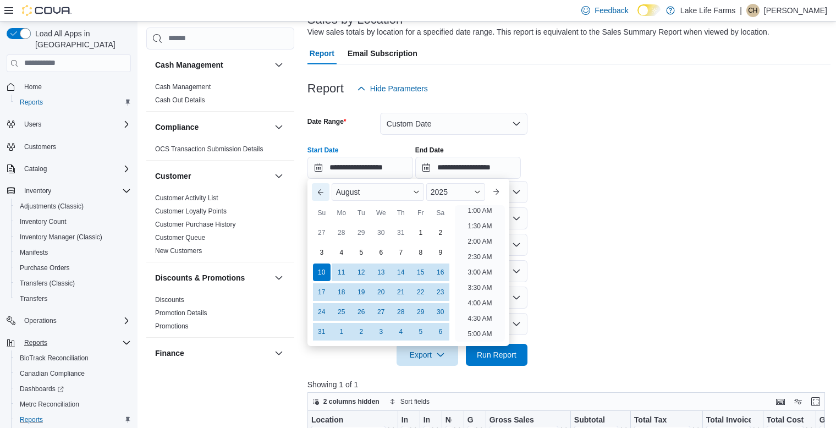
scroll to position [2, 0]
click at [662, 184] on form "**********" at bounding box center [569, 233] width 523 height 266
click at [371, 162] on input "**********" at bounding box center [361, 168] width 106 height 22
click at [421, 232] on div "1" at bounding box center [420, 232] width 19 height 19
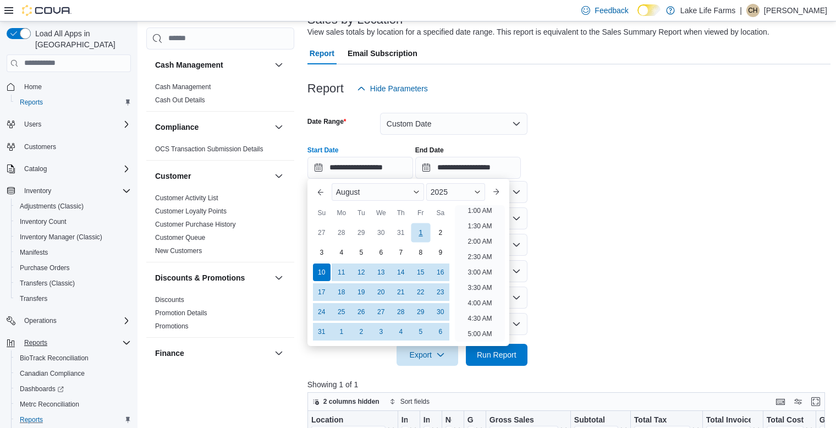
type input "**********"
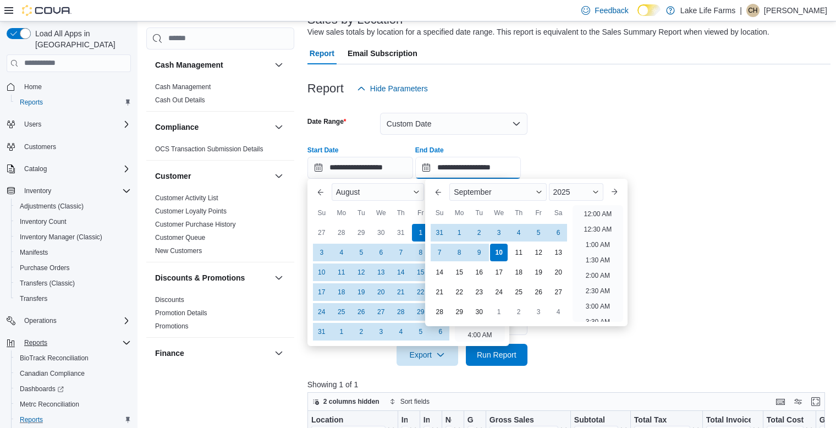
click at [442, 168] on input "**********" at bounding box center [468, 168] width 106 height 22
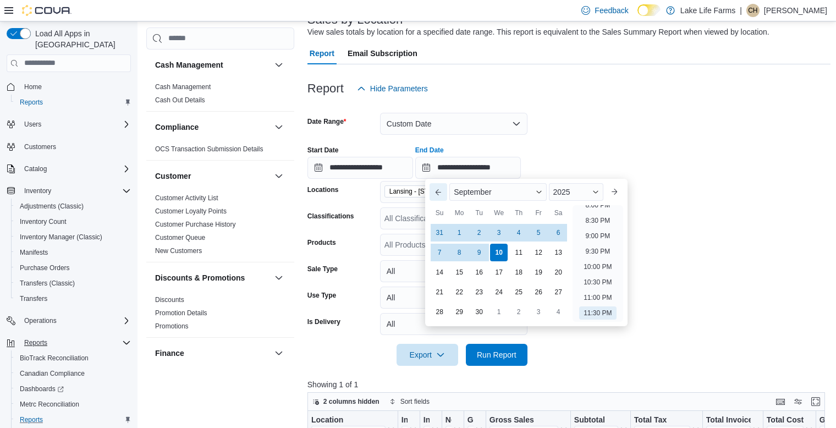
click at [437, 188] on button "Previous Month" at bounding box center [439, 192] width 18 height 18
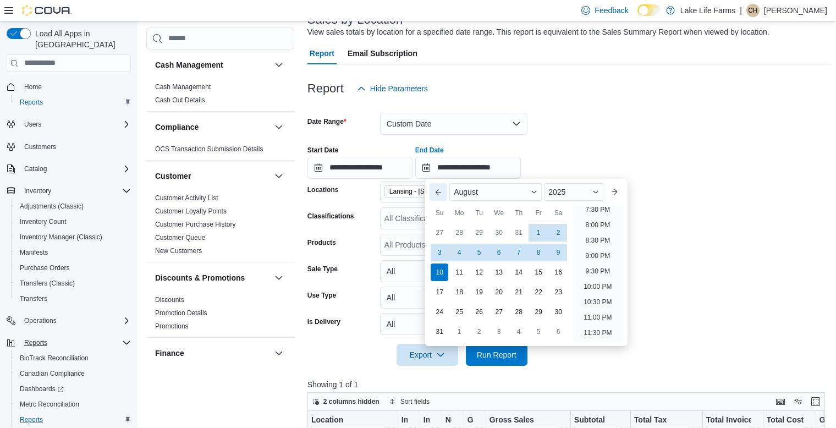
scroll to position [605, 0]
click at [439, 249] on div "3" at bounding box center [439, 252] width 19 height 19
type input "**********"
click at [596, 137] on div "**********" at bounding box center [569, 158] width 523 height 42
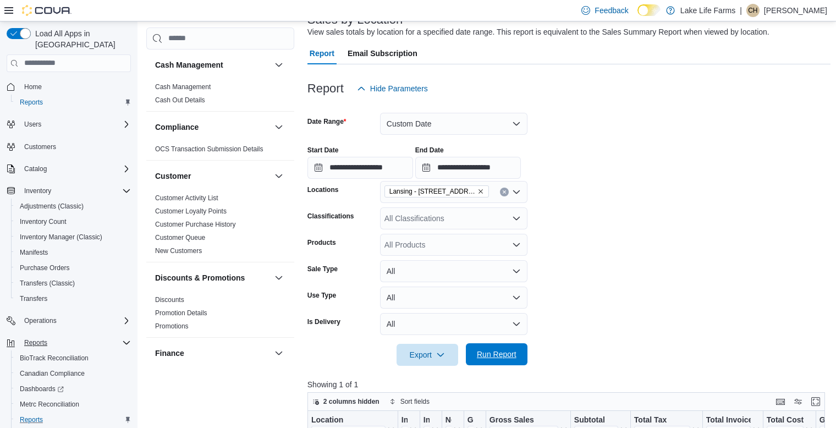
click at [502, 353] on span "Run Report" at bounding box center [497, 354] width 40 height 11
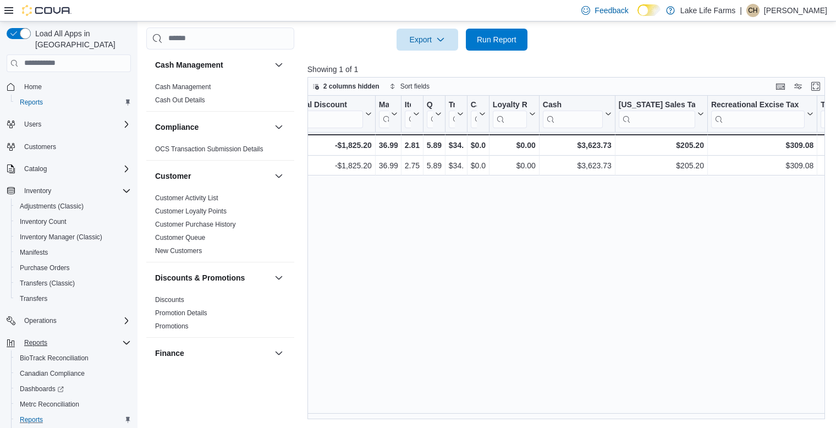
scroll to position [0, 647]
